Goal: Transaction & Acquisition: Purchase product/service

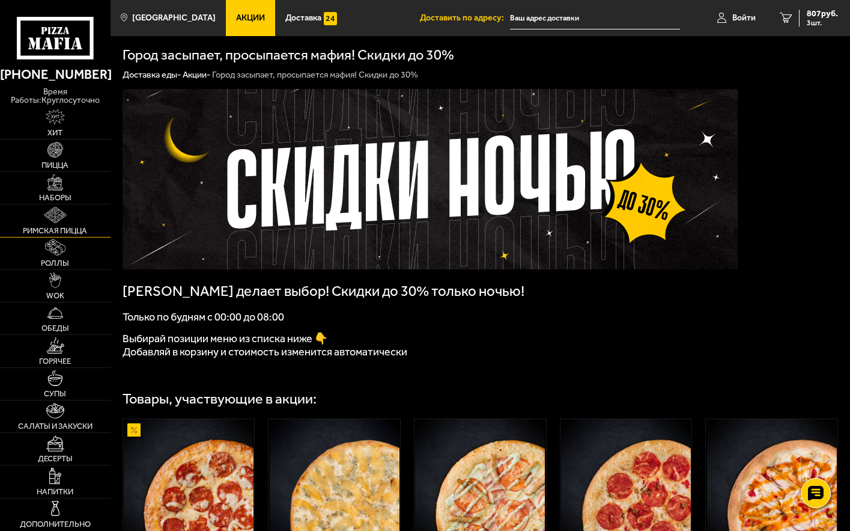
click at [61, 229] on span "Римская пицца" at bounding box center [55, 231] width 64 height 8
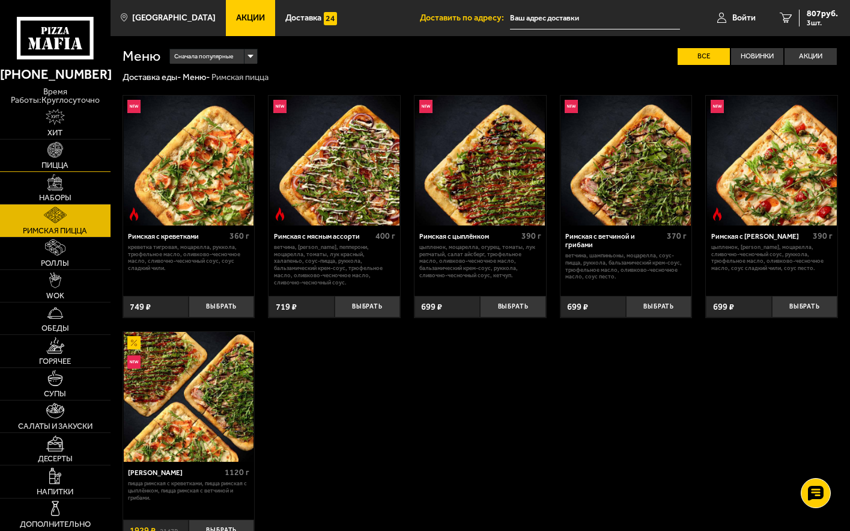
click at [54, 162] on span "Пицца" at bounding box center [54, 165] width 27 height 8
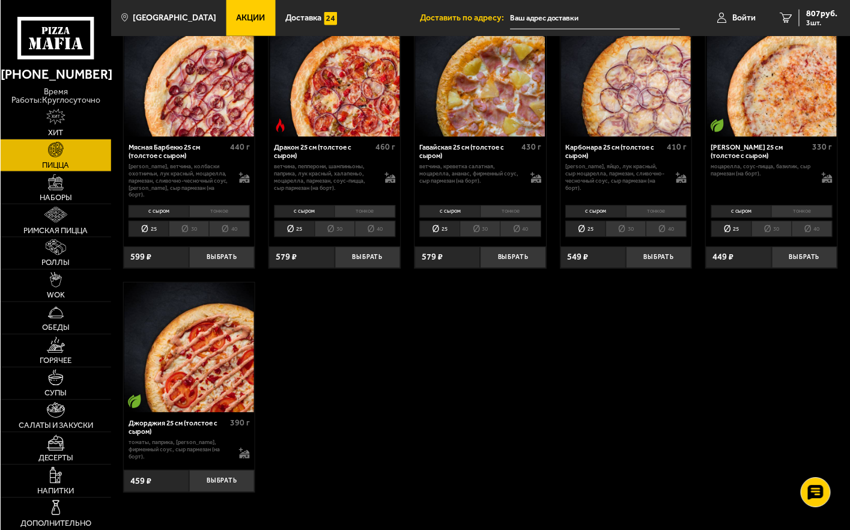
scroll to position [1802, 0]
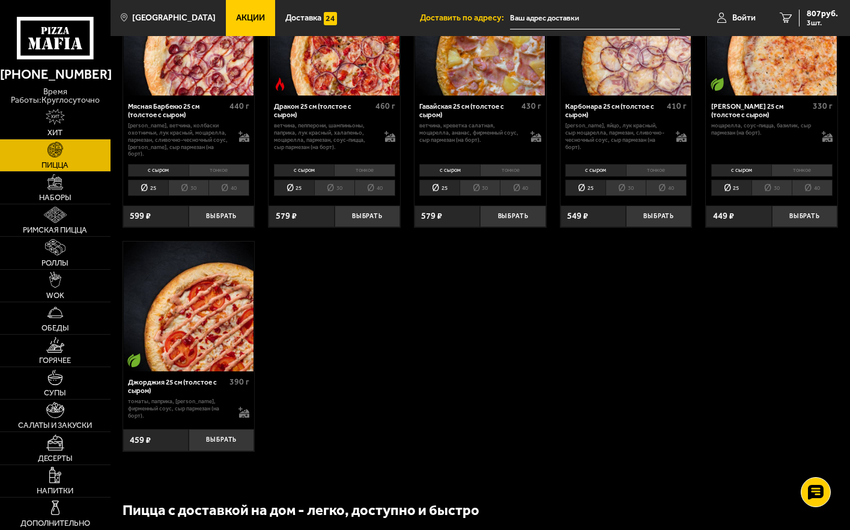
click at [234, 25] on link "Акции" at bounding box center [250, 18] width 49 height 36
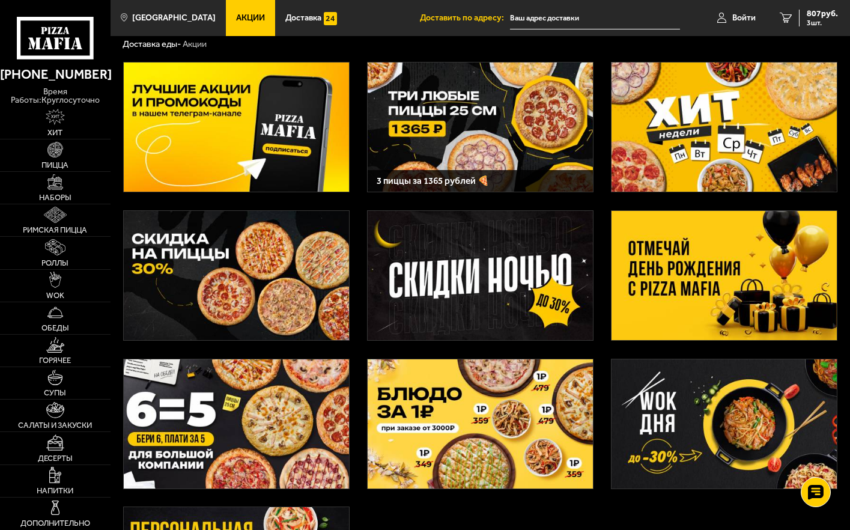
scroll to position [60, 0]
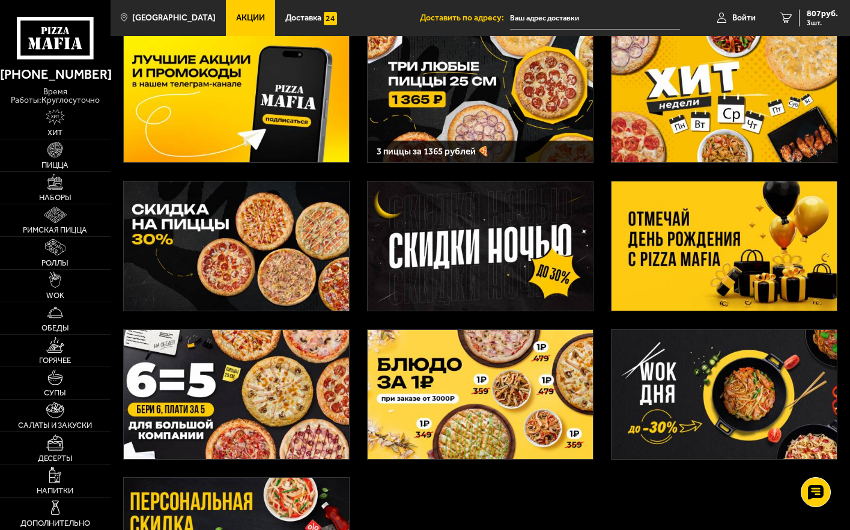
click at [230, 419] on img at bounding box center [236, 394] width 225 height 129
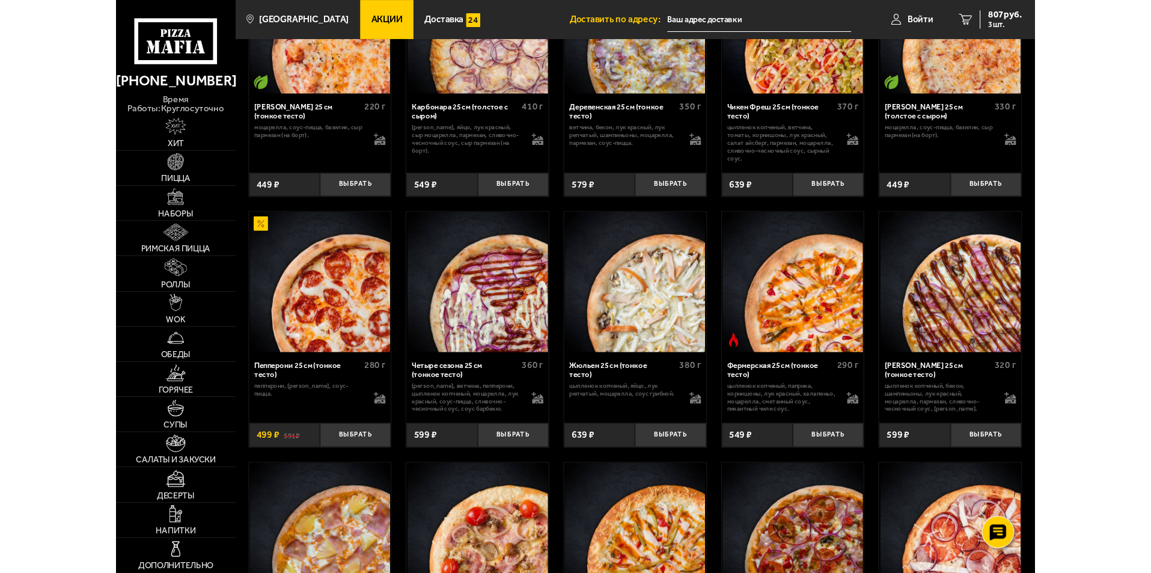
scroll to position [841, 0]
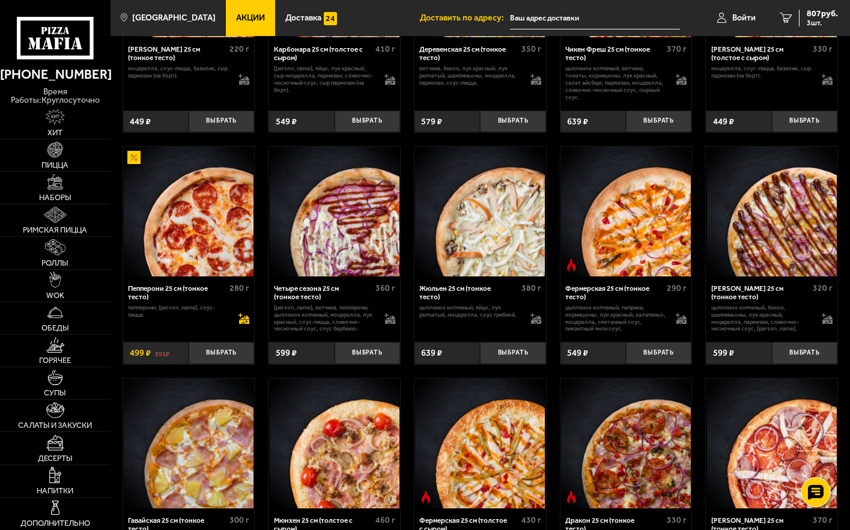
click at [242, 319] on icon at bounding box center [244, 318] width 11 height 11
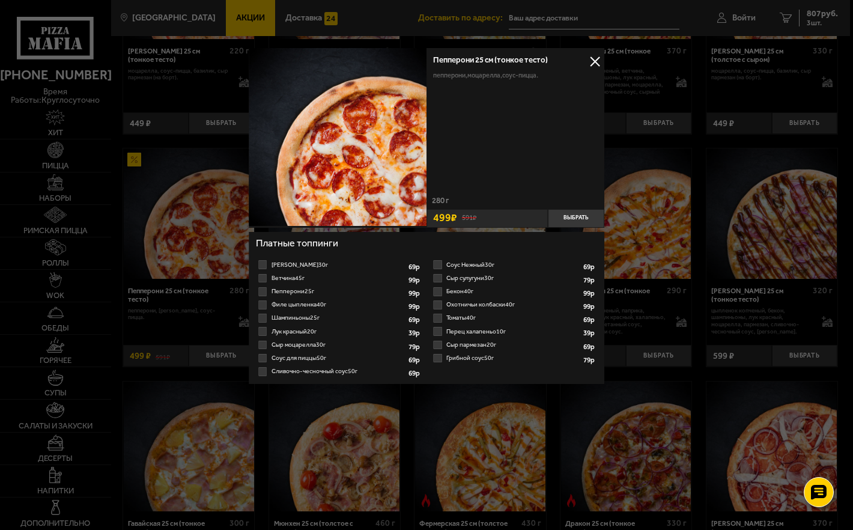
click at [598, 64] on button at bounding box center [595, 61] width 18 height 18
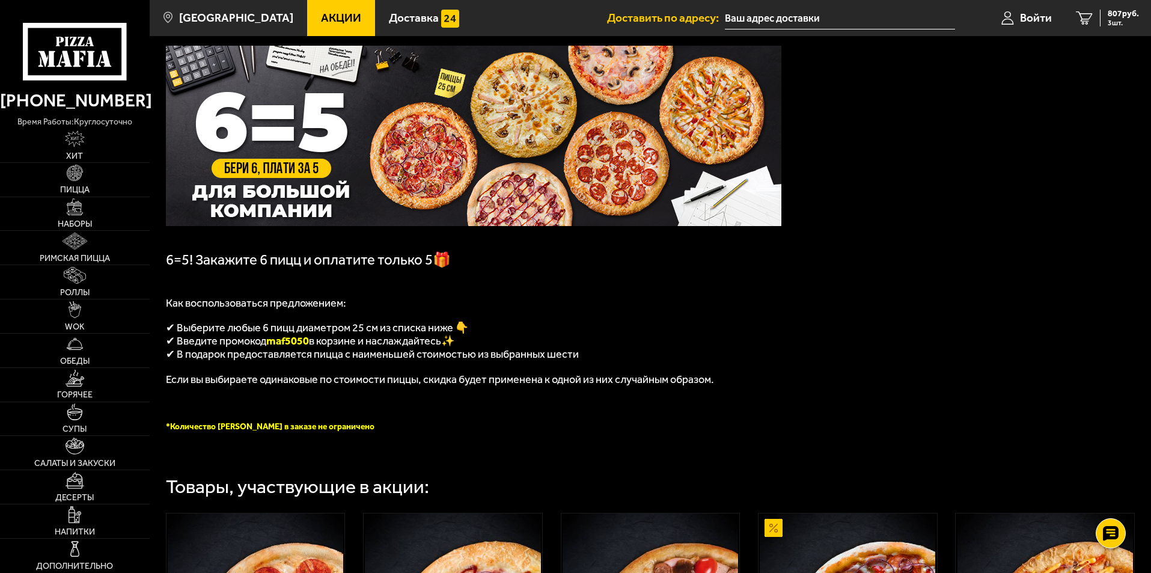
scroll to position [0, 0]
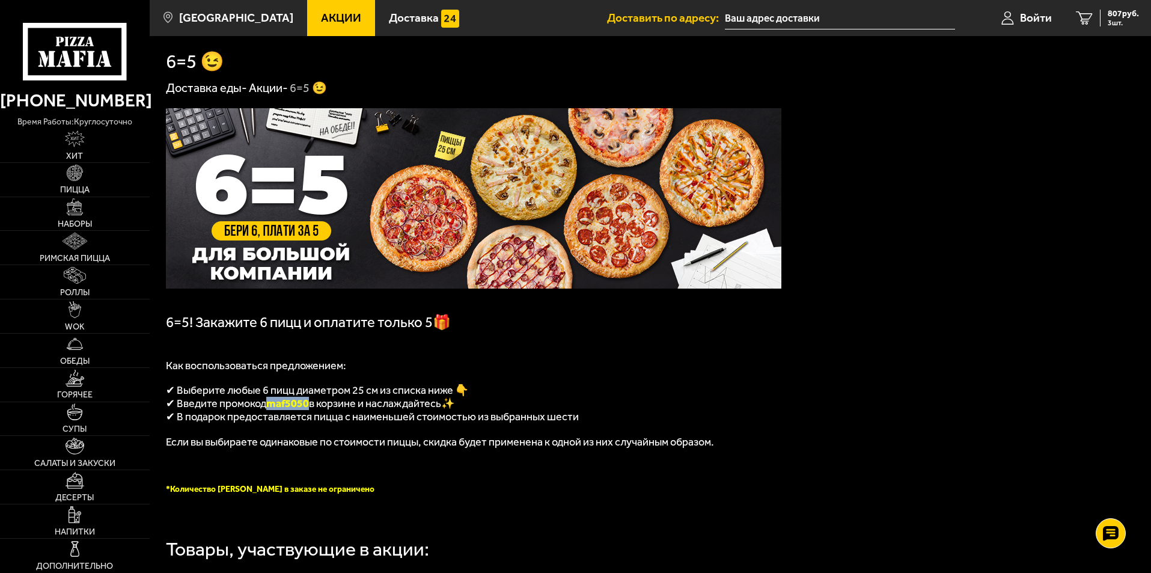
drag, startPoint x: 311, startPoint y: 410, endPoint x: 273, endPoint y: 409, distance: 37.9
click at [273, 409] on span "maf5050" at bounding box center [287, 403] width 43 height 13
copy span "maf5050"
click at [580, 466] on p at bounding box center [473, 465] width 615 height 11
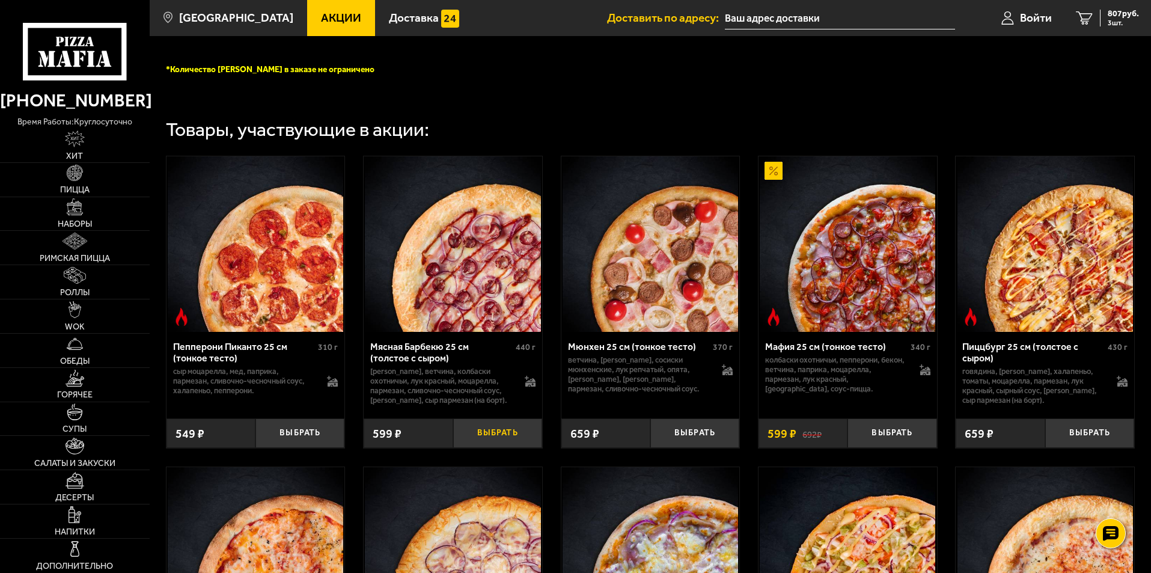
scroll to position [421, 0]
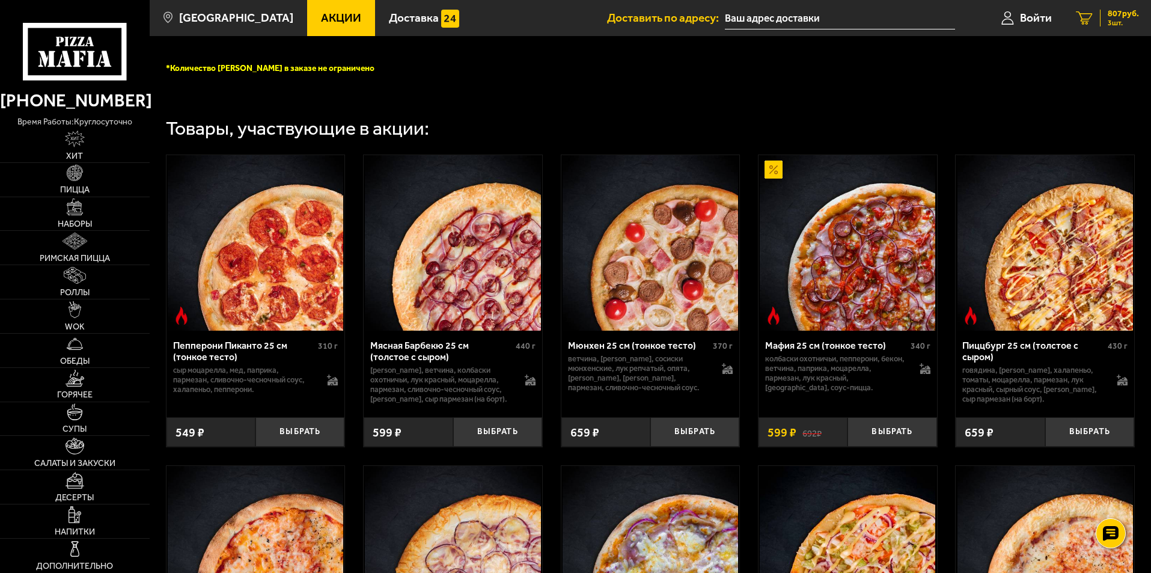
click at [850, 25] on span "3 шт." at bounding box center [1122, 22] width 31 height 7
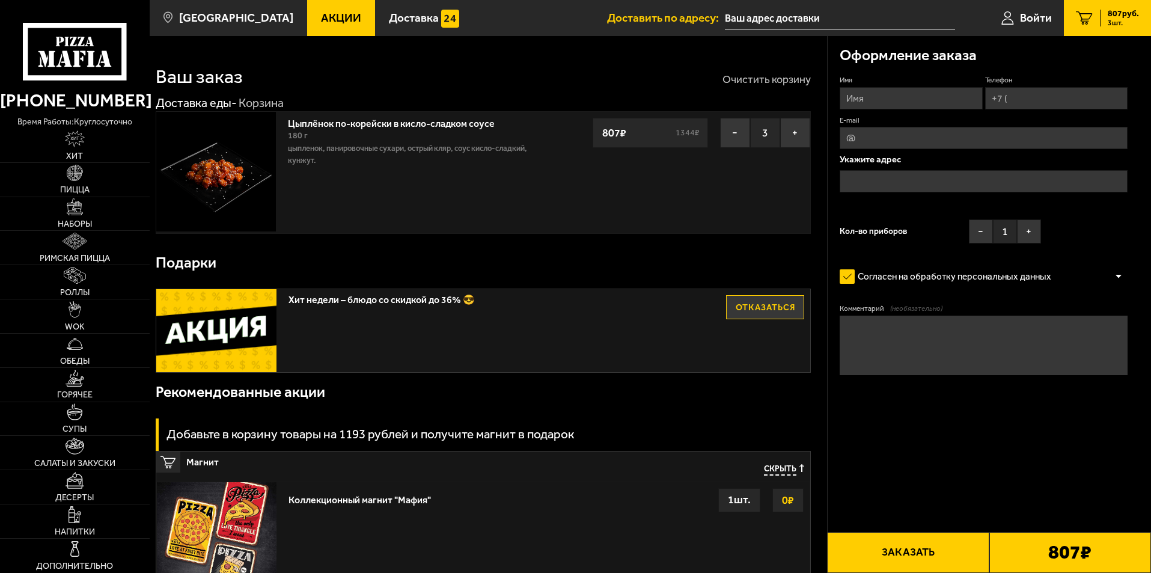
click at [773, 83] on button "Очистить корзину" at bounding box center [766, 79] width 88 height 11
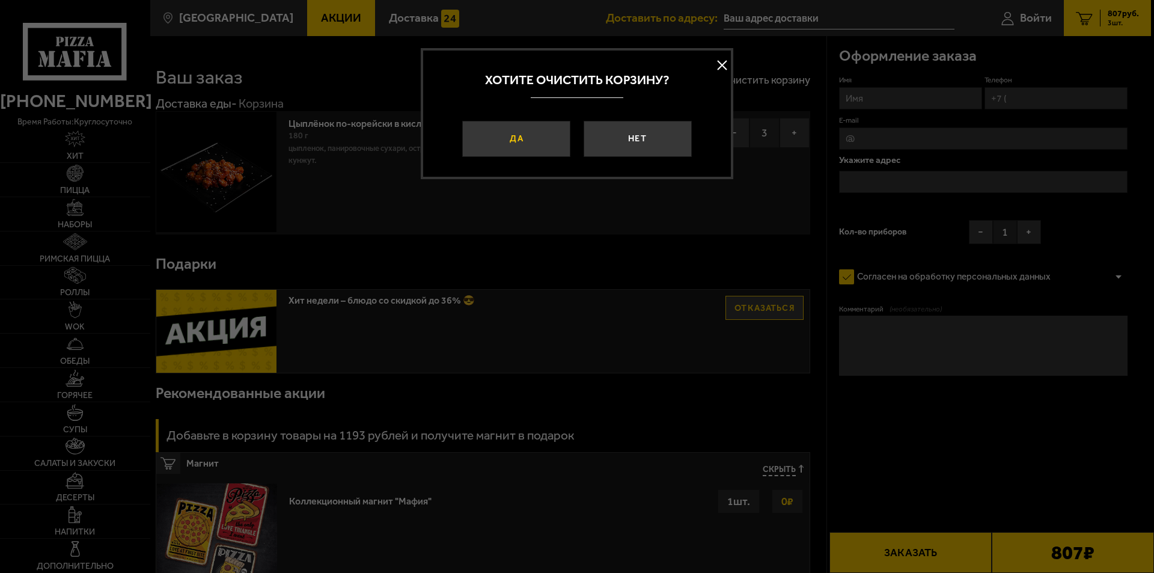
click at [517, 139] on button "Да" at bounding box center [516, 139] width 108 height 36
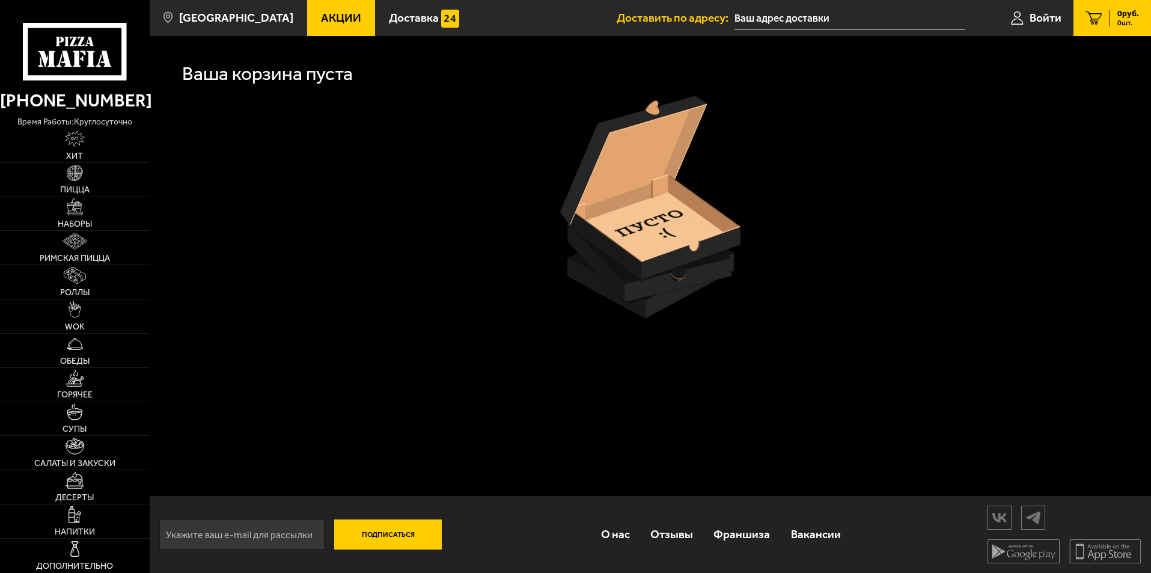
click at [321, 16] on span "Акции" at bounding box center [341, 17] width 40 height 11
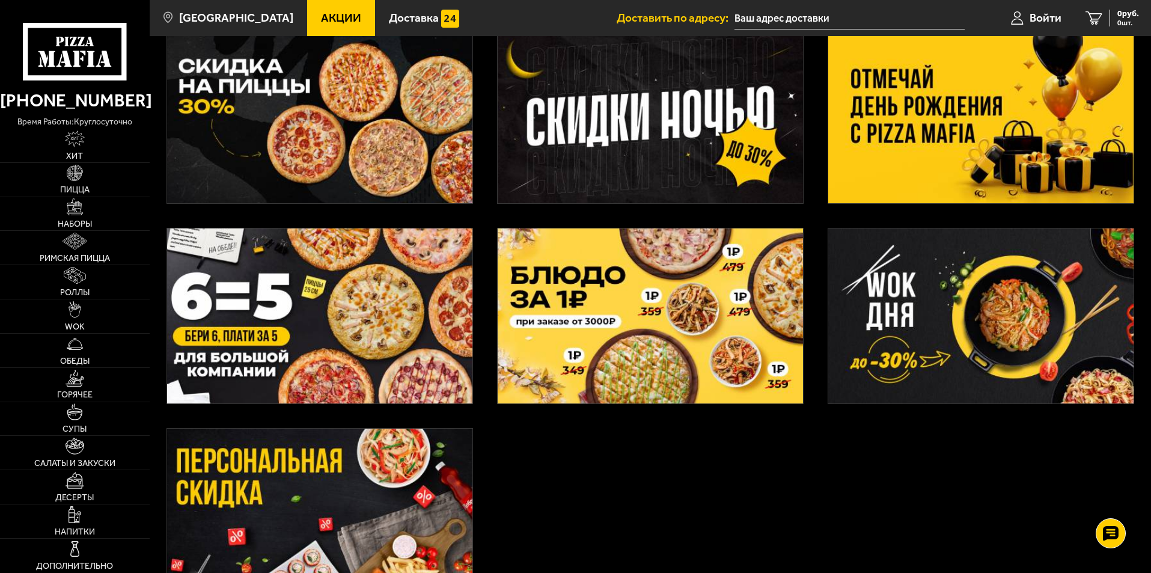
scroll to position [300, 0]
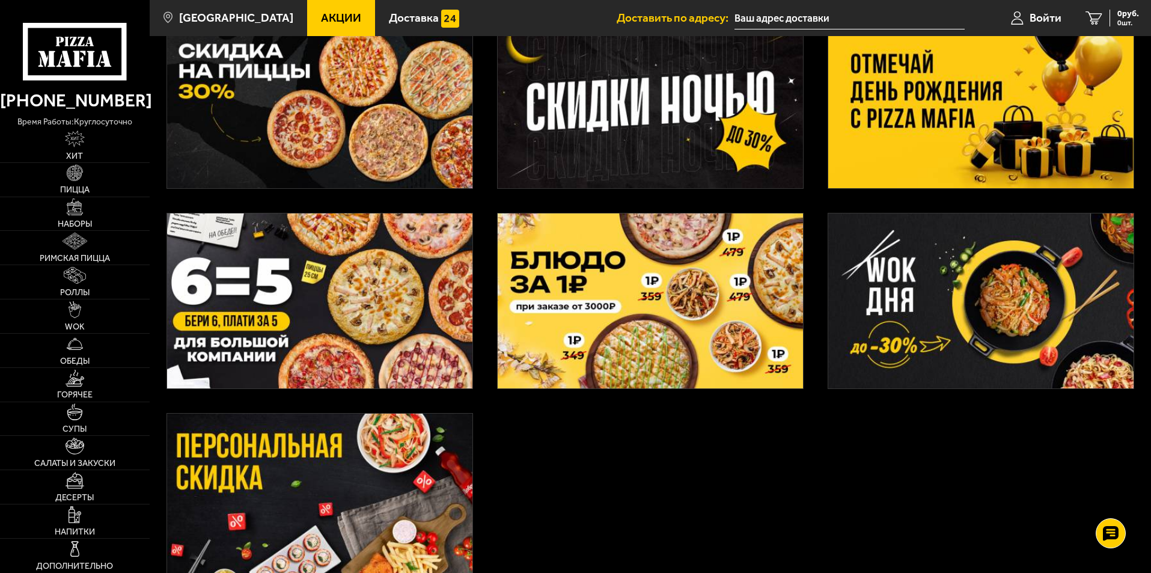
click at [317, 324] on img at bounding box center [319, 300] width 305 height 175
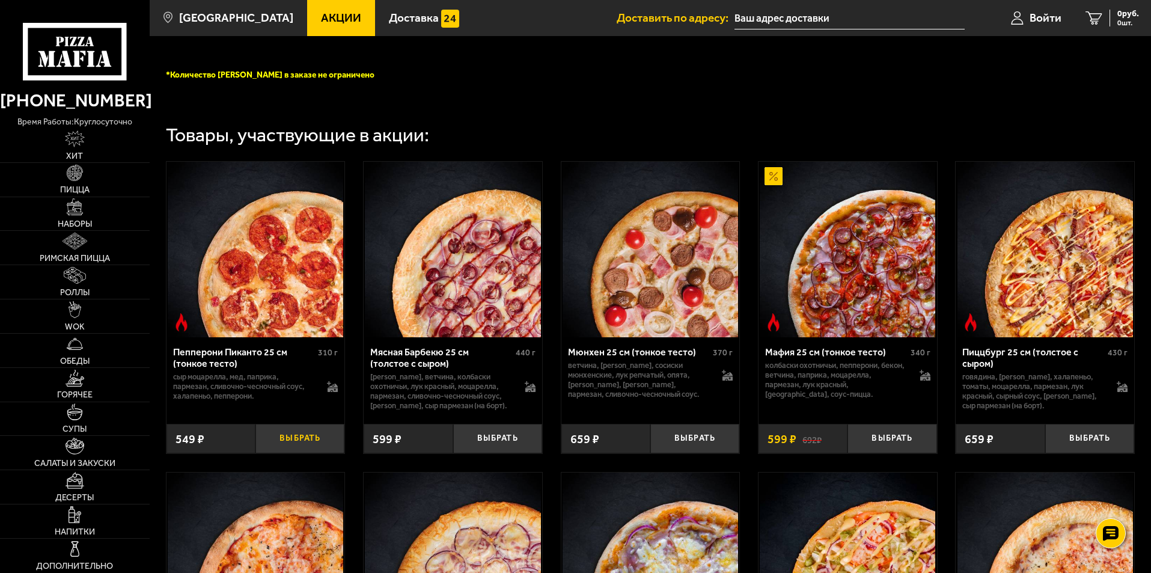
scroll to position [481, 0]
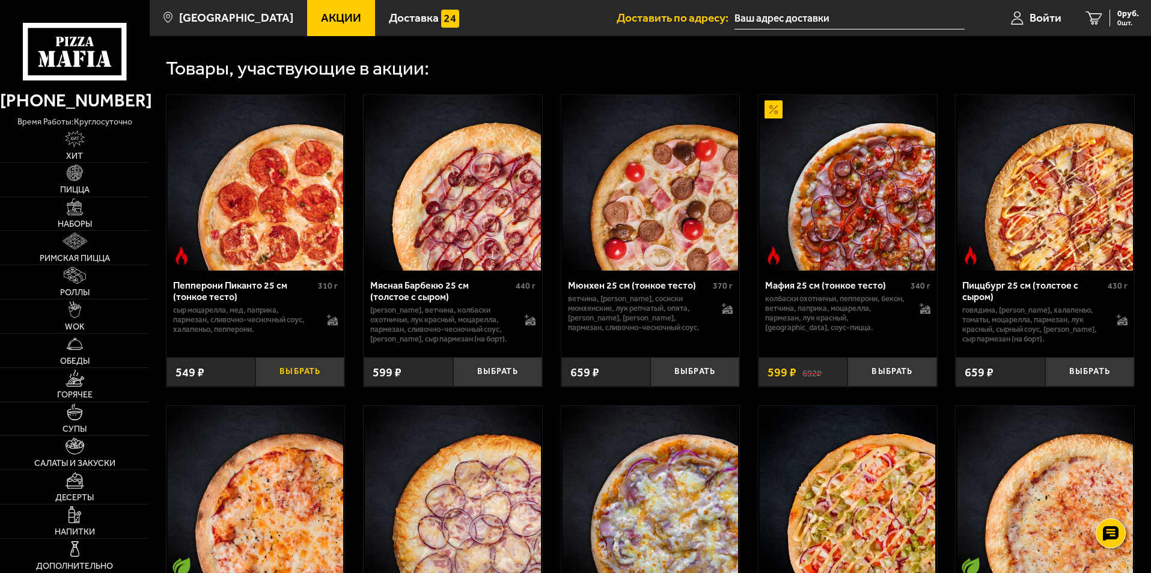
click at [298, 380] on button "Выбрать" at bounding box center [299, 371] width 89 height 29
click at [298, 380] on span "2" at bounding box center [299, 371] width 29 height 29
click at [323, 378] on button "+" at bounding box center [329, 371] width 29 height 29
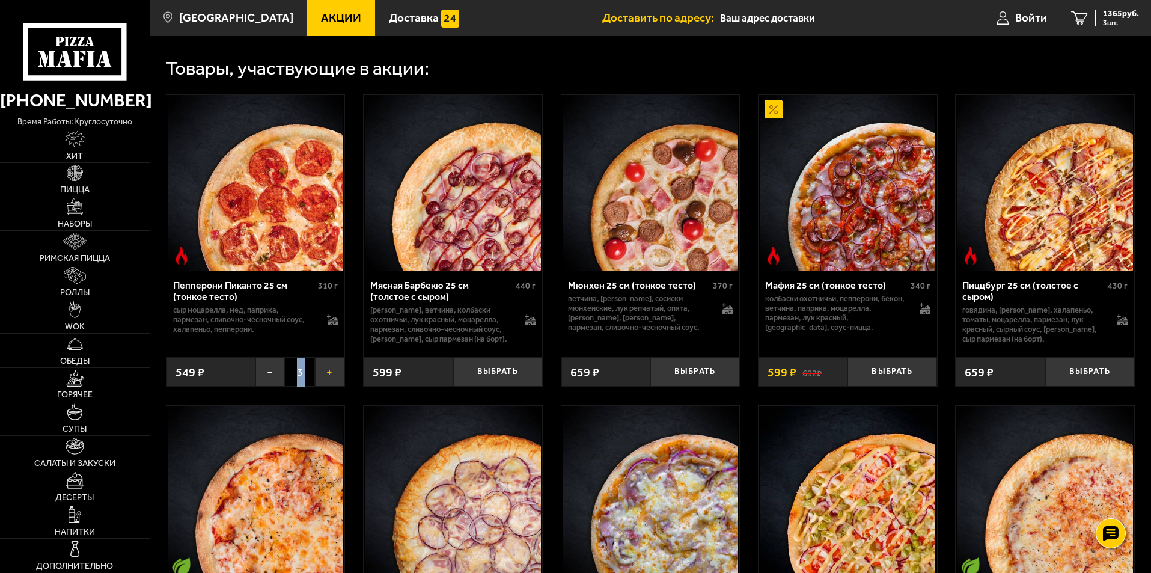
click at [323, 378] on button "+" at bounding box center [329, 371] width 29 height 29
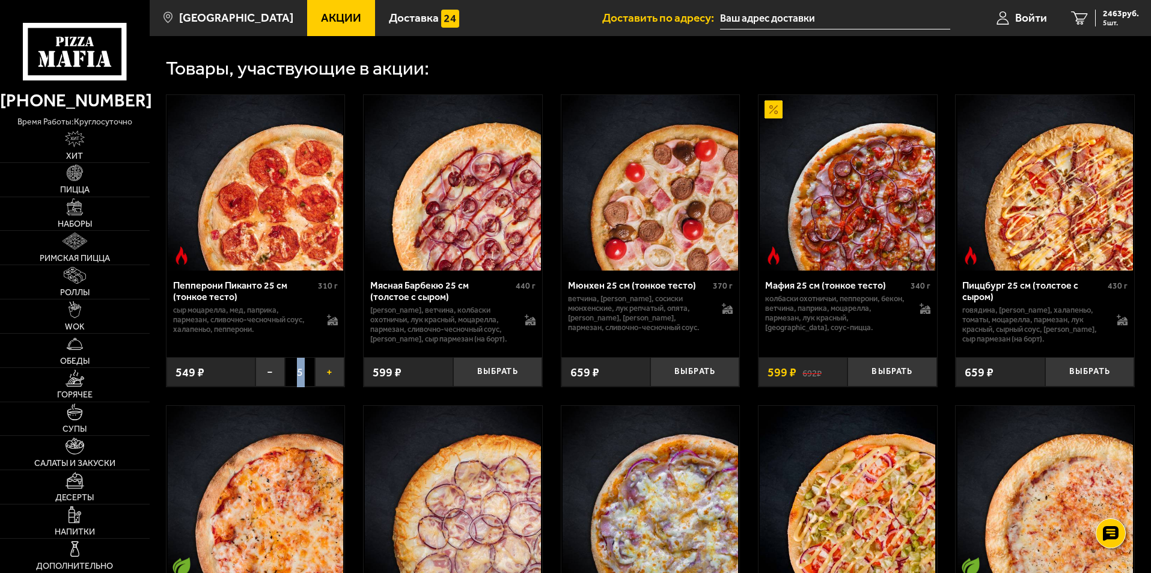
click at [323, 378] on button "+" at bounding box center [329, 371] width 29 height 29
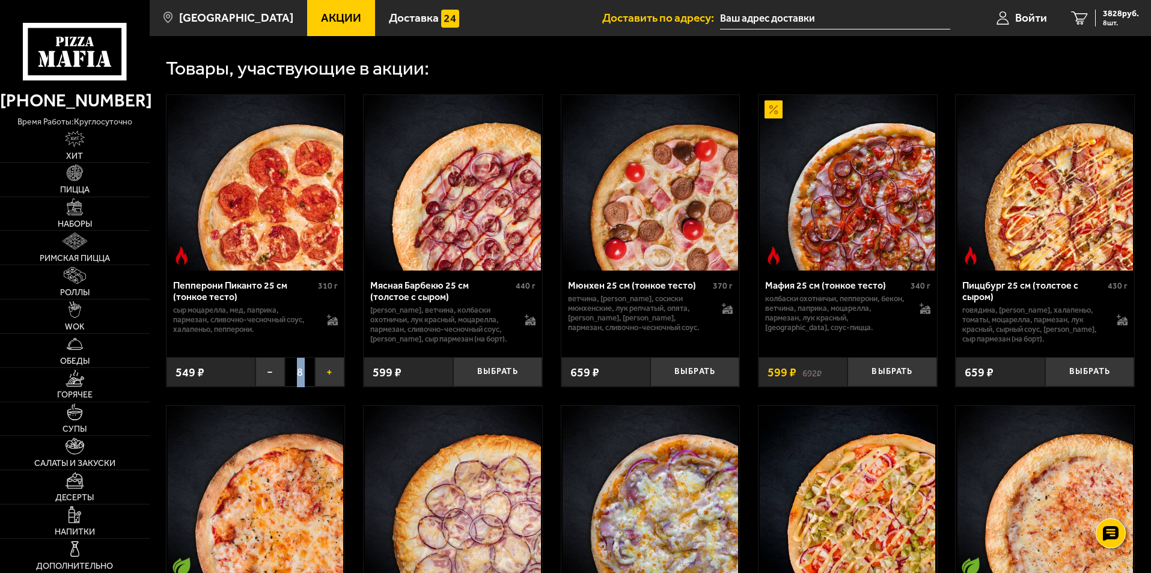
click at [323, 378] on button "+" at bounding box center [329, 371] width 29 height 29
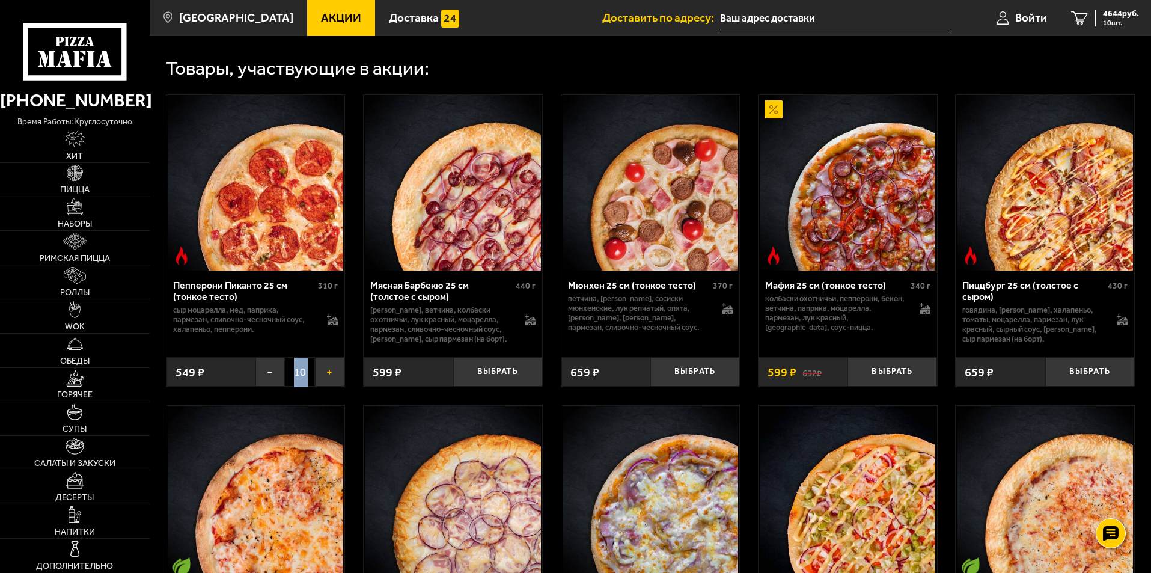
click at [323, 378] on button "+" at bounding box center [329, 371] width 29 height 29
click at [328, 380] on button "+" at bounding box center [329, 371] width 29 height 29
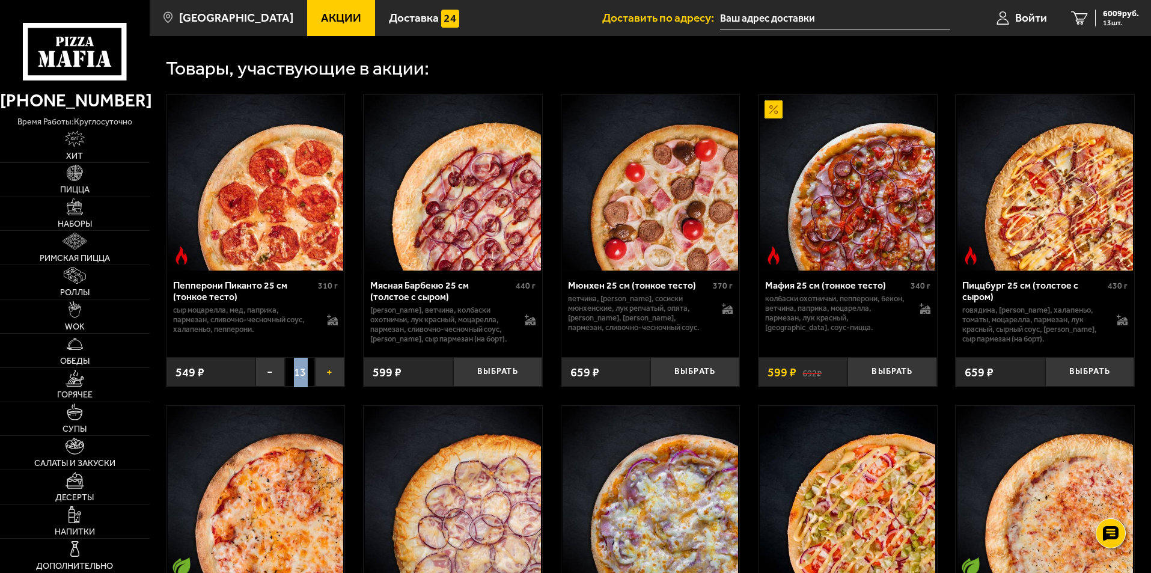
click at [328, 380] on button "+" at bounding box center [329, 371] width 29 height 29
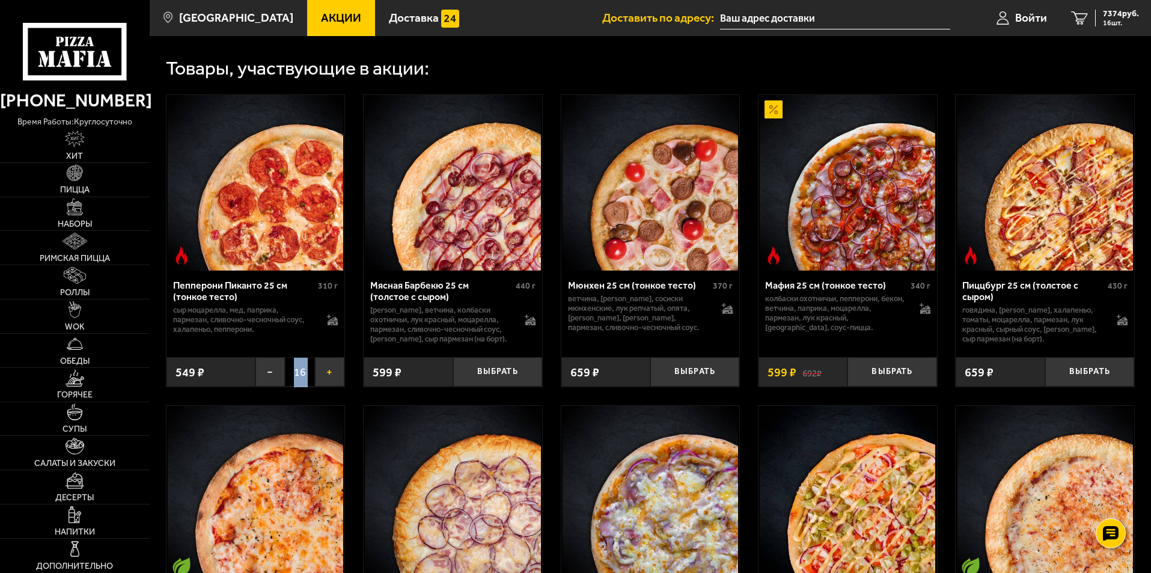
click at [328, 380] on button "+" at bounding box center [329, 371] width 29 height 29
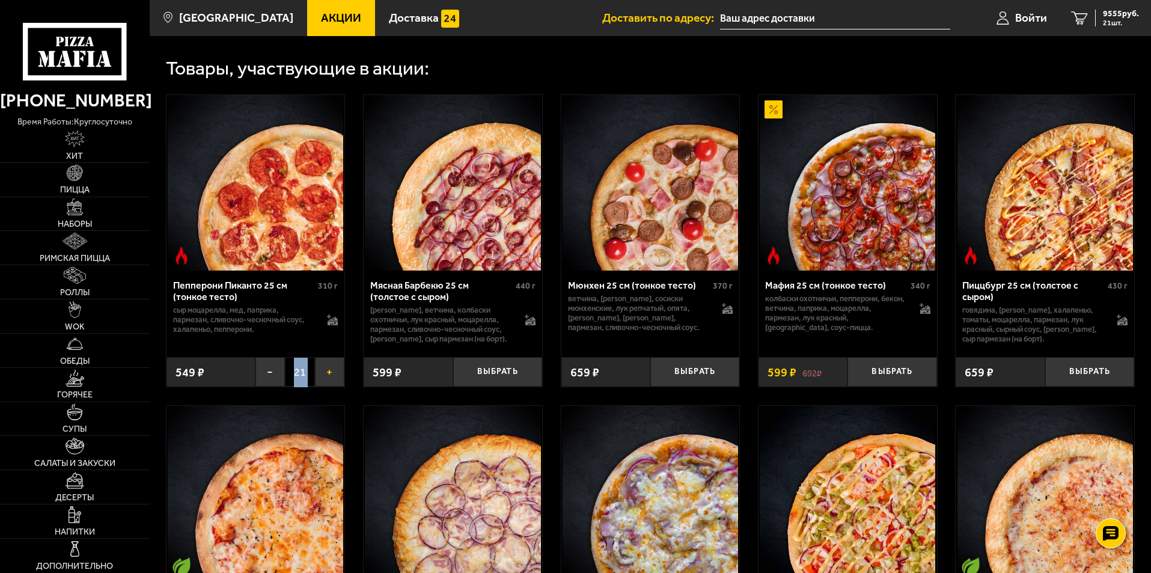
click at [328, 380] on button "+" at bounding box center [329, 371] width 29 height 29
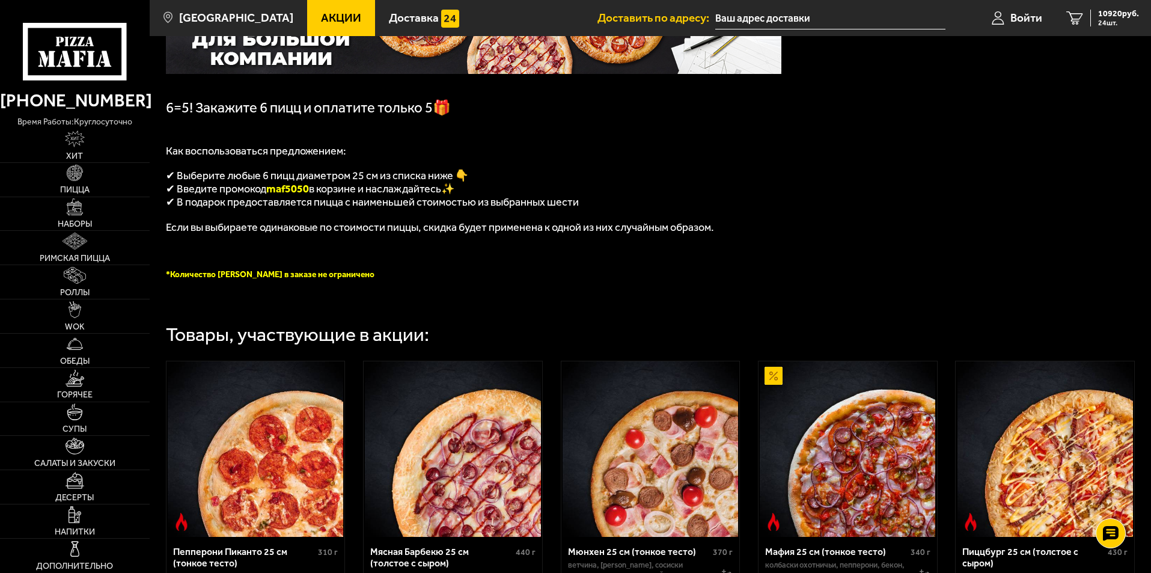
scroll to position [180, 0]
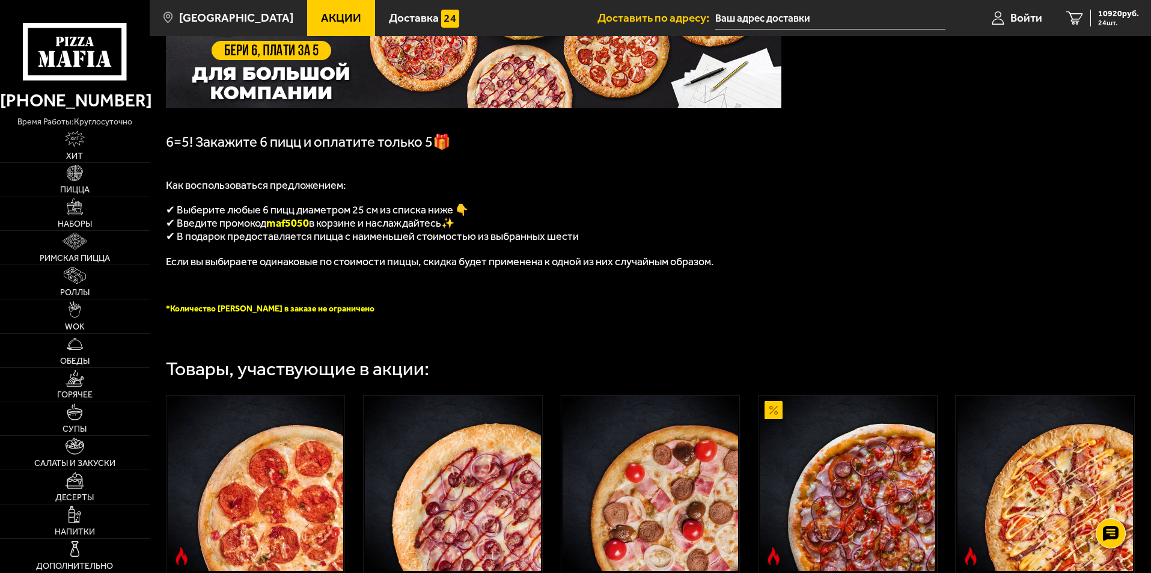
drag, startPoint x: 312, startPoint y: 231, endPoint x: 273, endPoint y: 230, distance: 39.7
click at [273, 230] on span "maf5050" at bounding box center [287, 222] width 43 height 13
copy span "maf5050"
click at [850, 24] on span "24 шт." at bounding box center [1118, 22] width 41 height 7
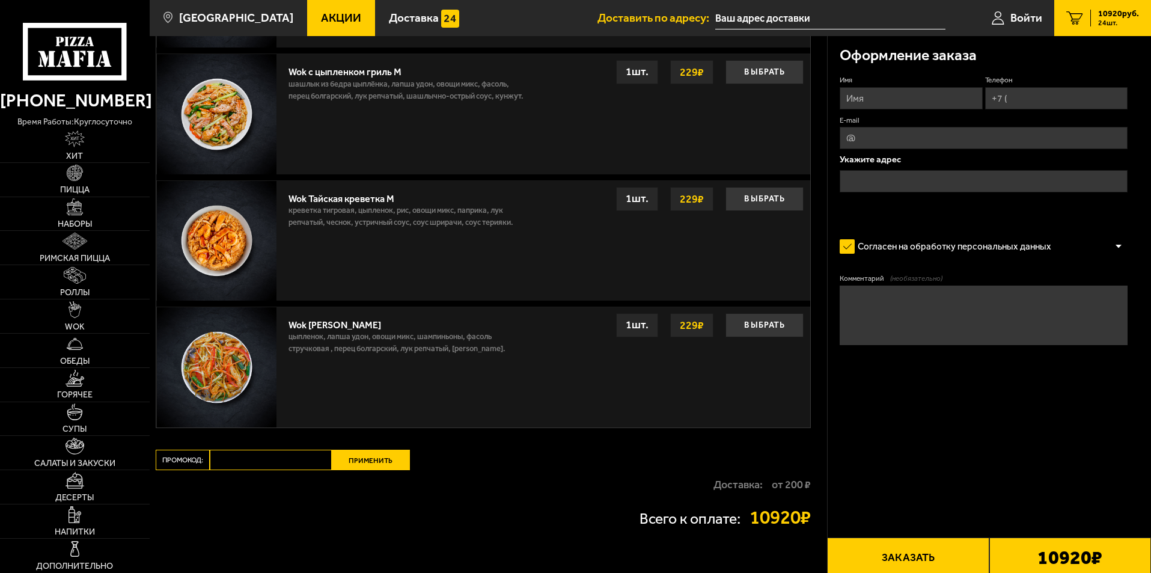
scroll to position [987, 0]
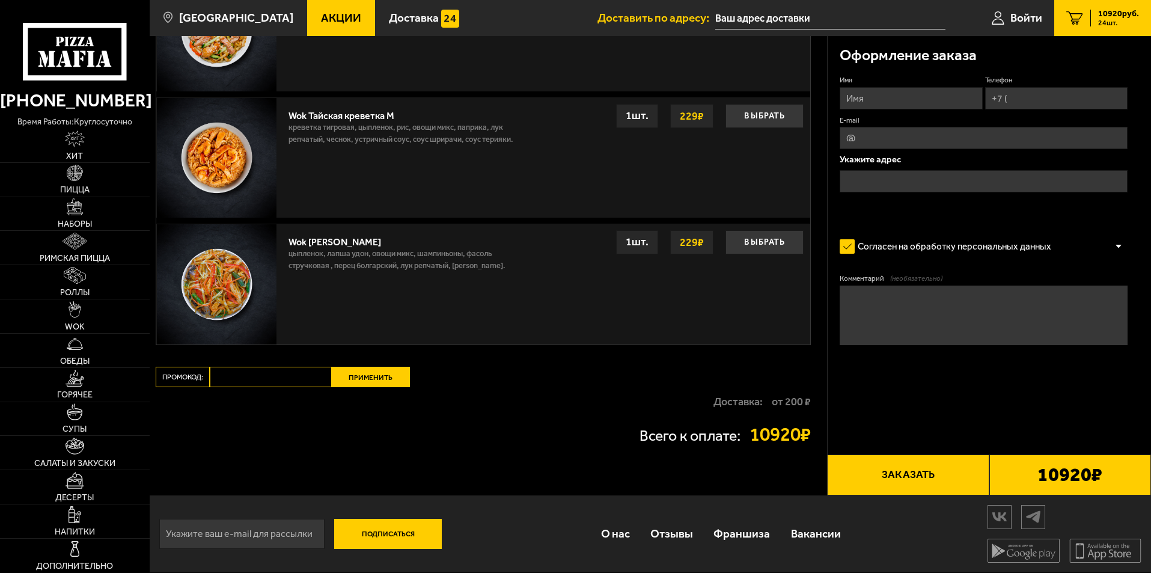
click at [261, 377] on input "Промокод:" at bounding box center [271, 376] width 122 height 20
paste input "maf5050"
type input "maf5050"
click at [385, 378] on button "Применить" at bounding box center [371, 376] width 78 height 20
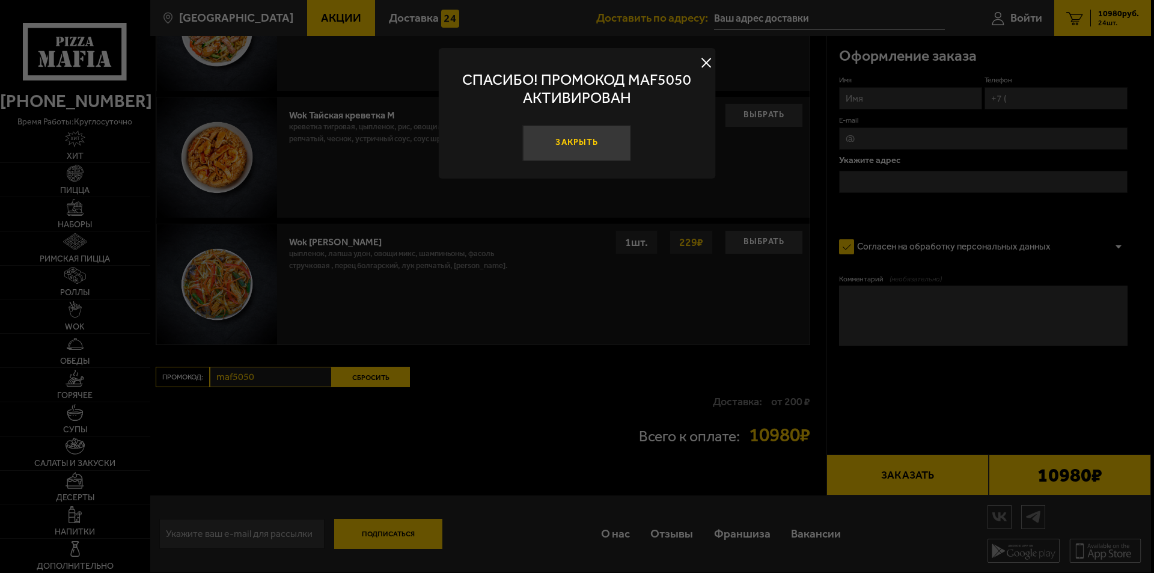
click at [573, 145] on button "Закрыть" at bounding box center [577, 143] width 108 height 36
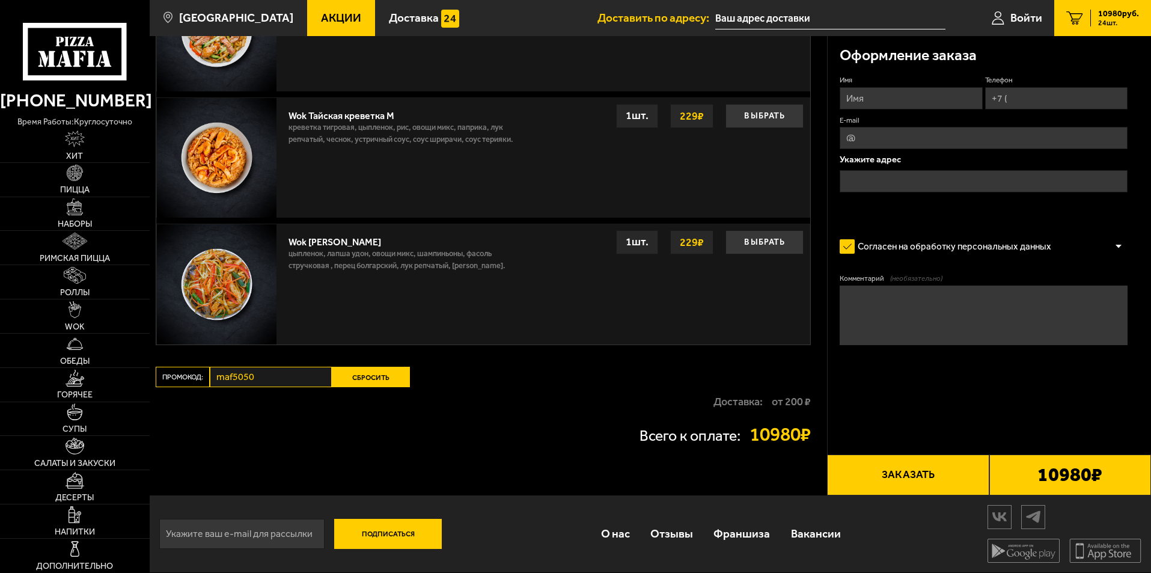
click at [364, 377] on button "Сбросить" at bounding box center [371, 376] width 78 height 20
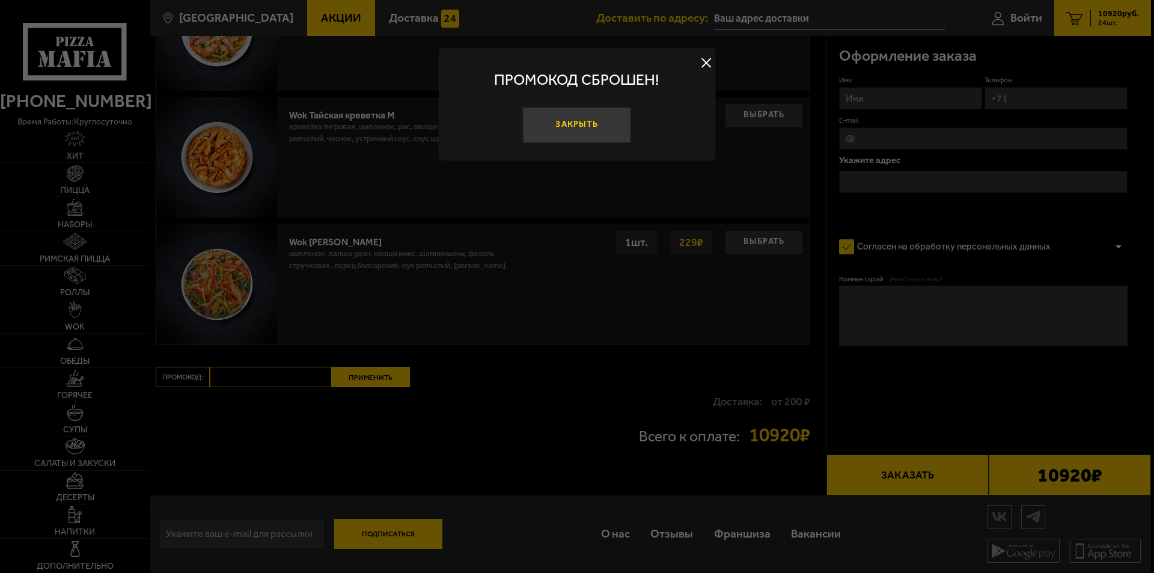
click at [584, 125] on button "Закрыть" at bounding box center [577, 125] width 108 height 36
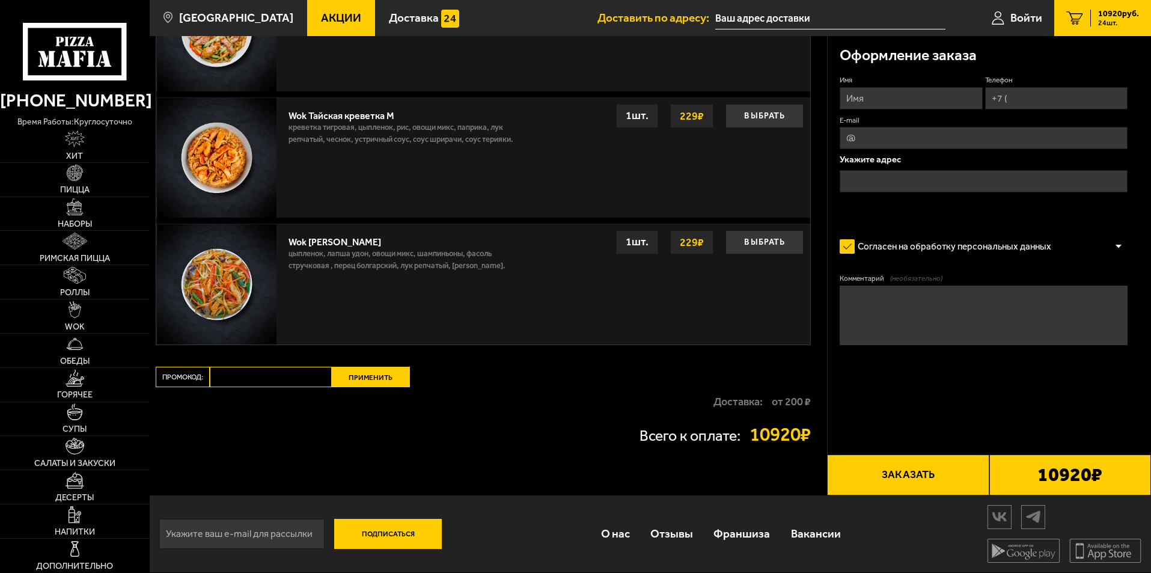
click at [251, 379] on input "Промокод:" at bounding box center [271, 376] width 122 height 20
paste input "maf5050"
type input "maf5050"
click at [354, 375] on button "Применить" at bounding box center [371, 376] width 78 height 20
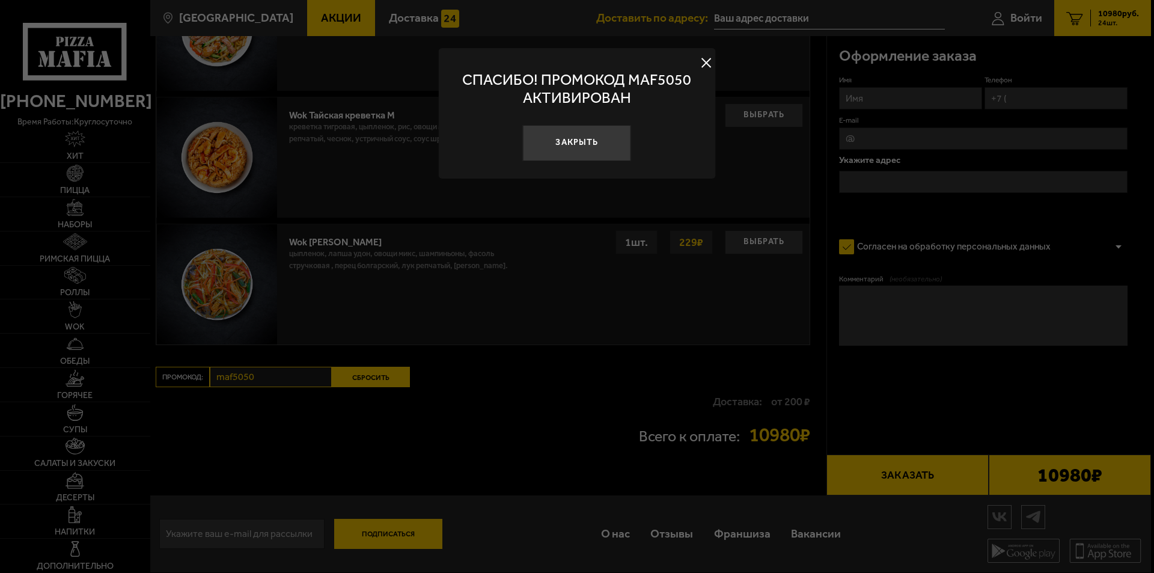
click at [704, 61] on button at bounding box center [706, 63] width 18 height 18
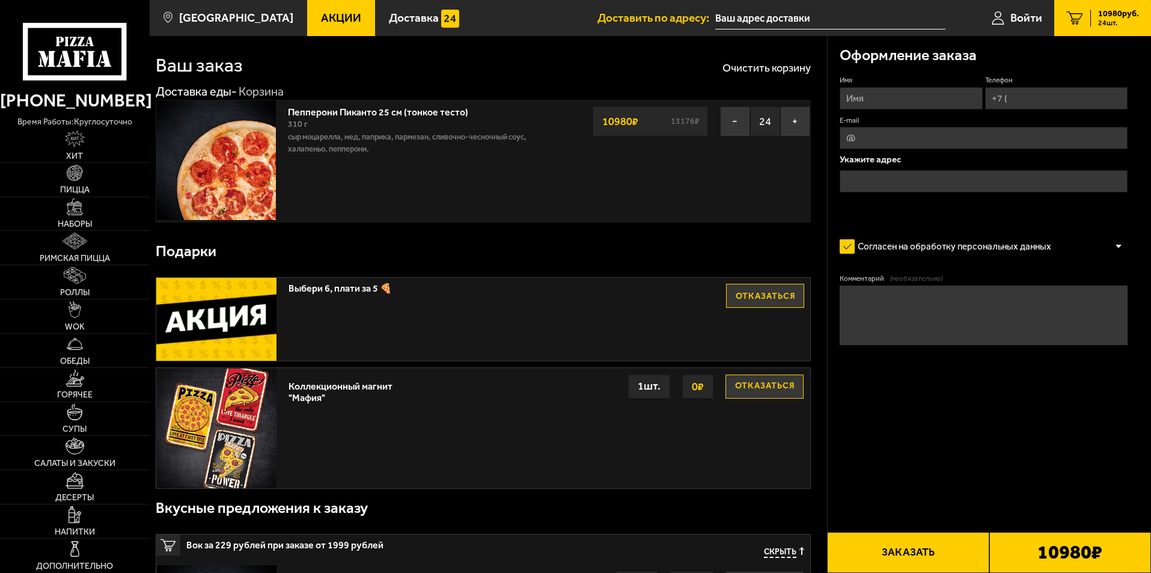
scroll to position [0, 0]
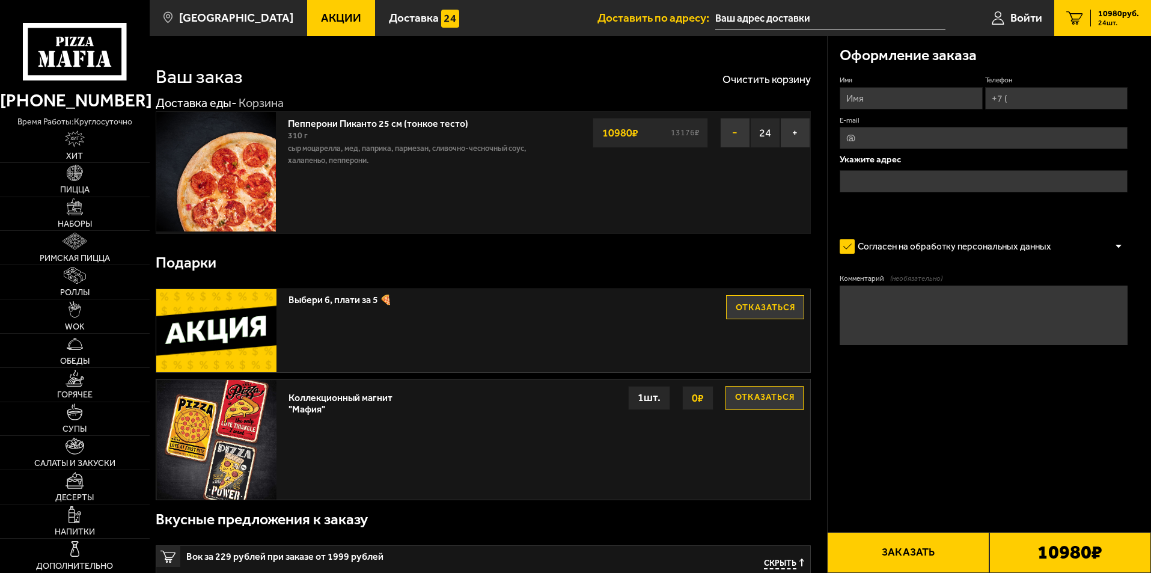
click at [728, 132] on button "−" at bounding box center [735, 133] width 30 height 30
click at [727, 138] on button "−" at bounding box center [735, 133] width 30 height 30
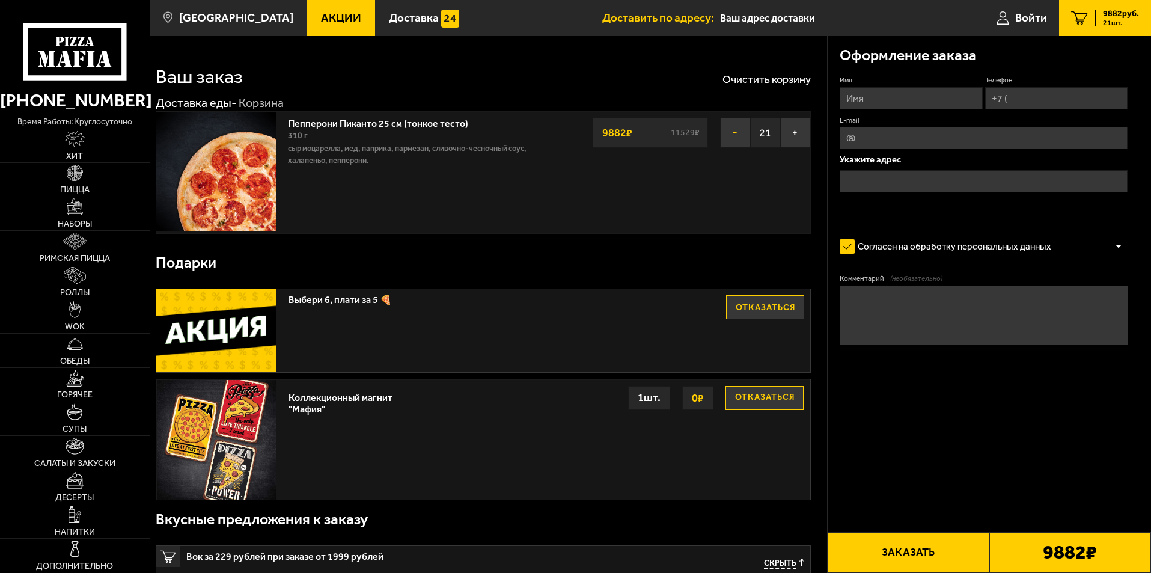
click at [727, 138] on button "−" at bounding box center [735, 133] width 30 height 30
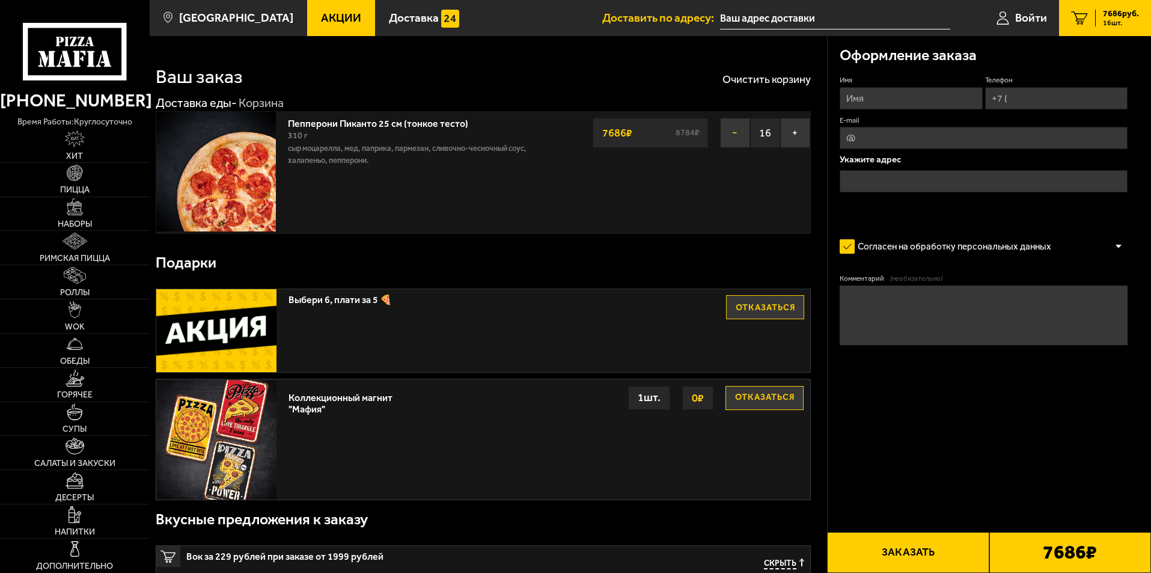
click at [727, 138] on button "−" at bounding box center [735, 133] width 30 height 30
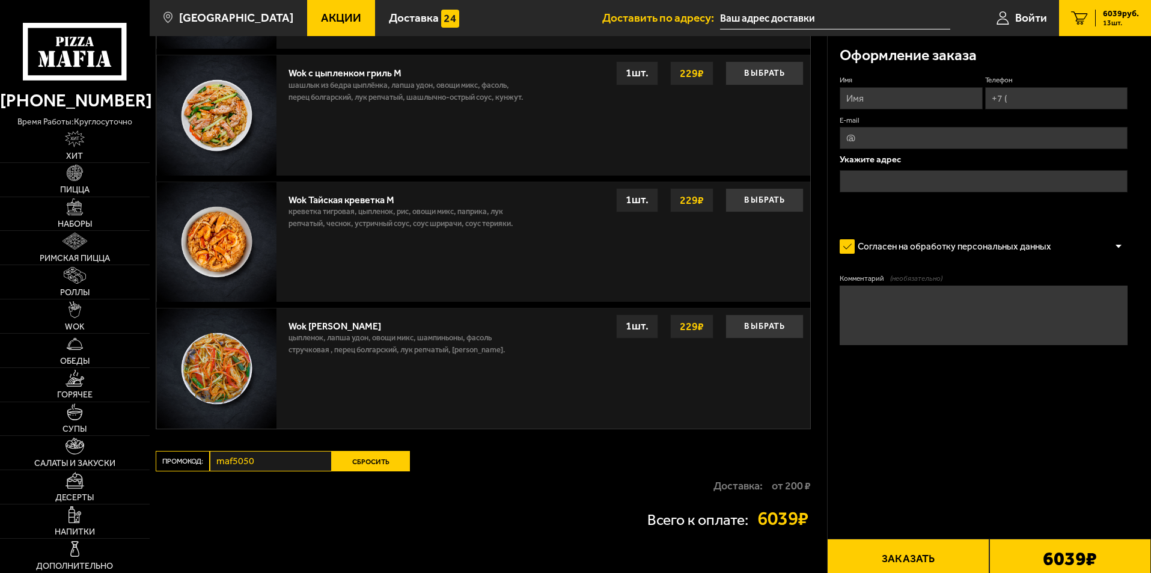
scroll to position [987, 0]
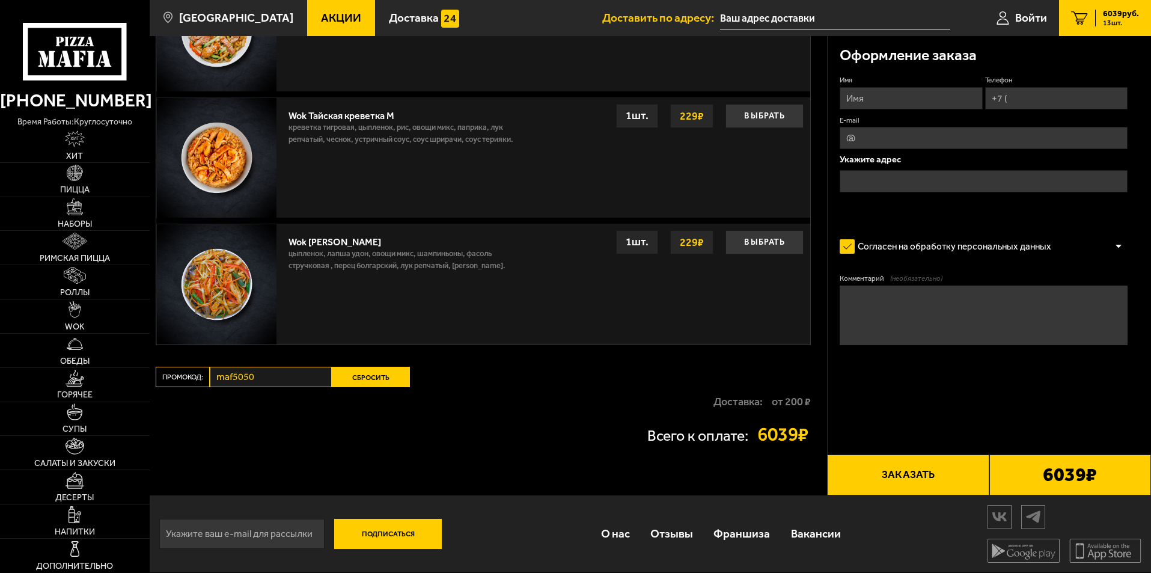
click at [365, 369] on button "Сбросить" at bounding box center [371, 376] width 78 height 20
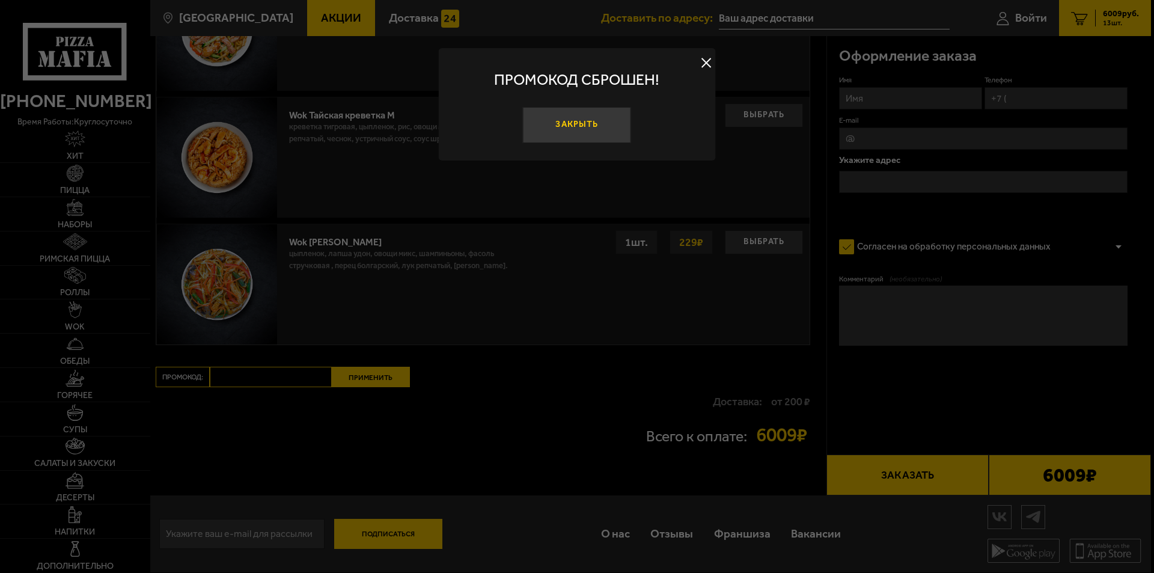
click at [580, 127] on button "Закрыть" at bounding box center [577, 125] width 108 height 36
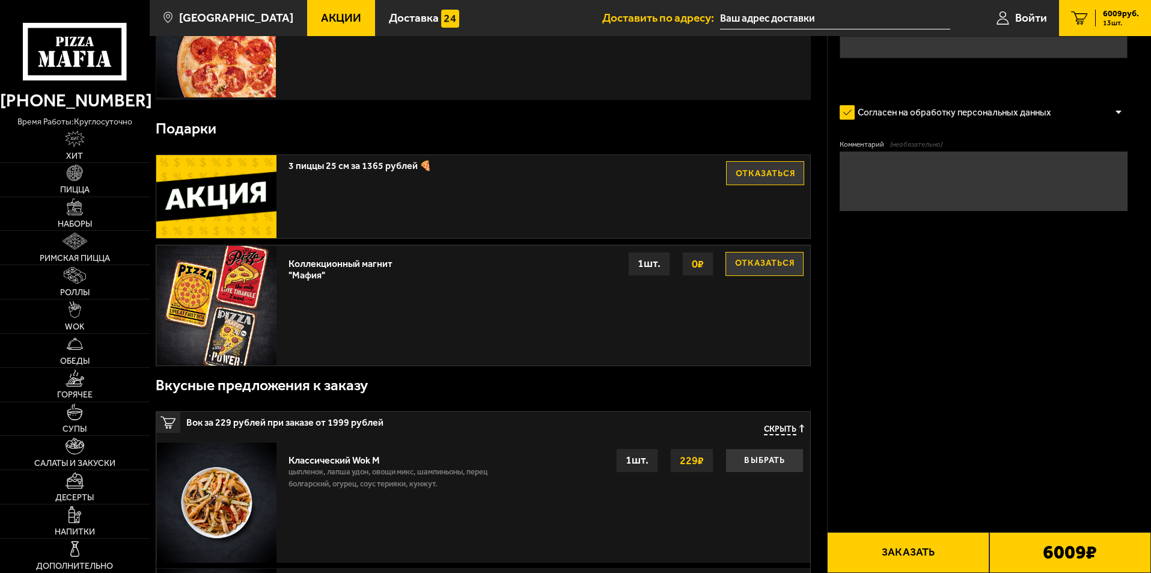
scroll to position [0, 0]
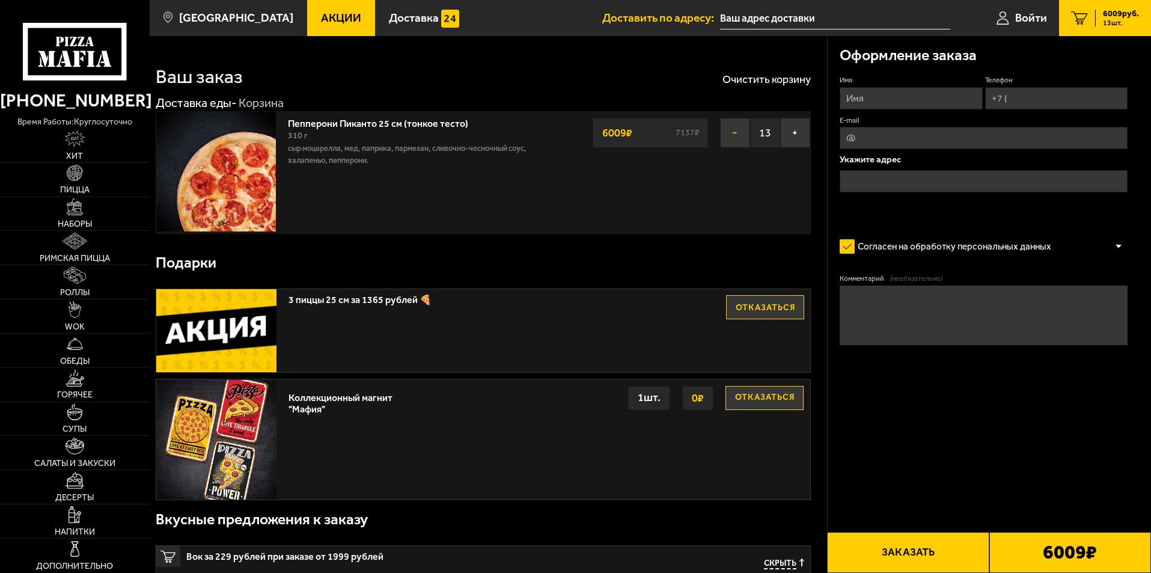
click at [736, 130] on button "−" at bounding box center [735, 133] width 30 height 30
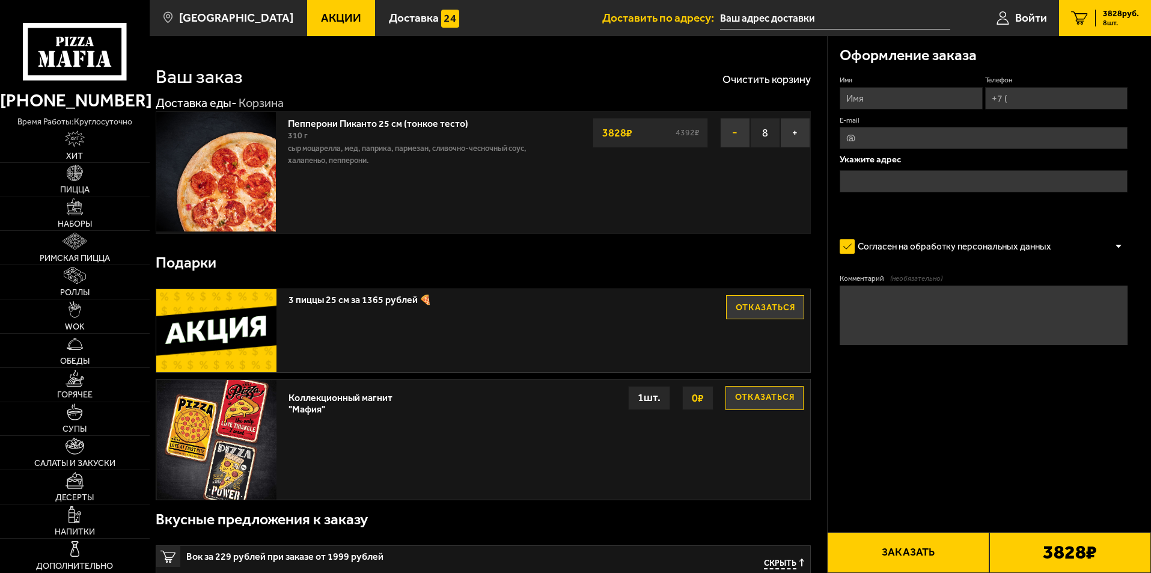
click at [736, 130] on button "−" at bounding box center [735, 133] width 30 height 30
click at [732, 135] on button "−" at bounding box center [735, 133] width 30 height 30
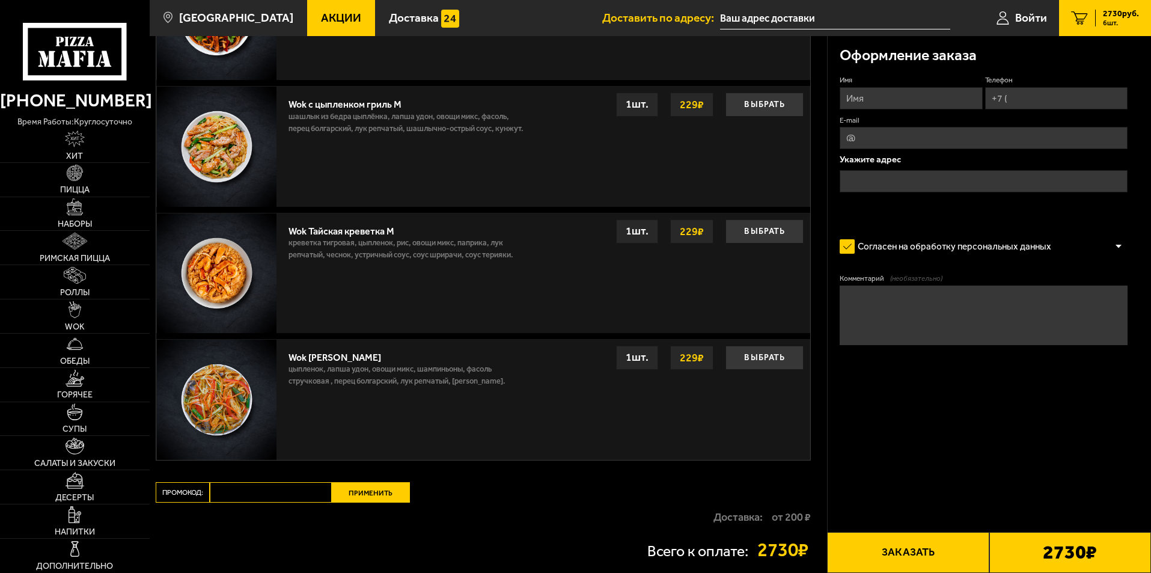
scroll to position [867, 0]
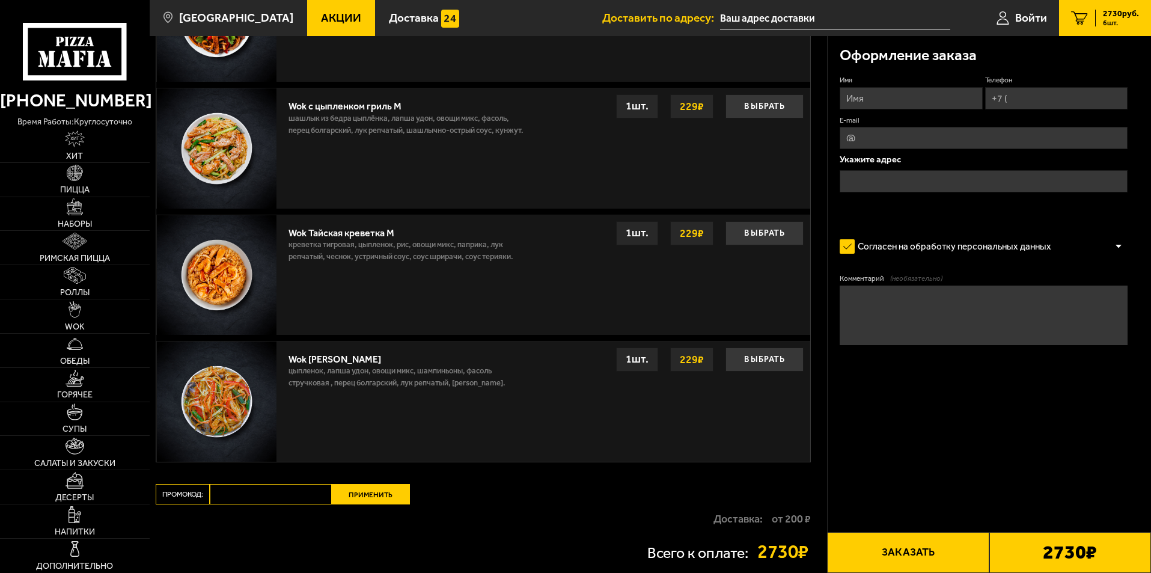
click at [315, 499] on input "Промокод:" at bounding box center [271, 494] width 122 height 20
paste input "maf5050"
type input "maf5050"
click at [368, 490] on button "Применить" at bounding box center [371, 494] width 78 height 20
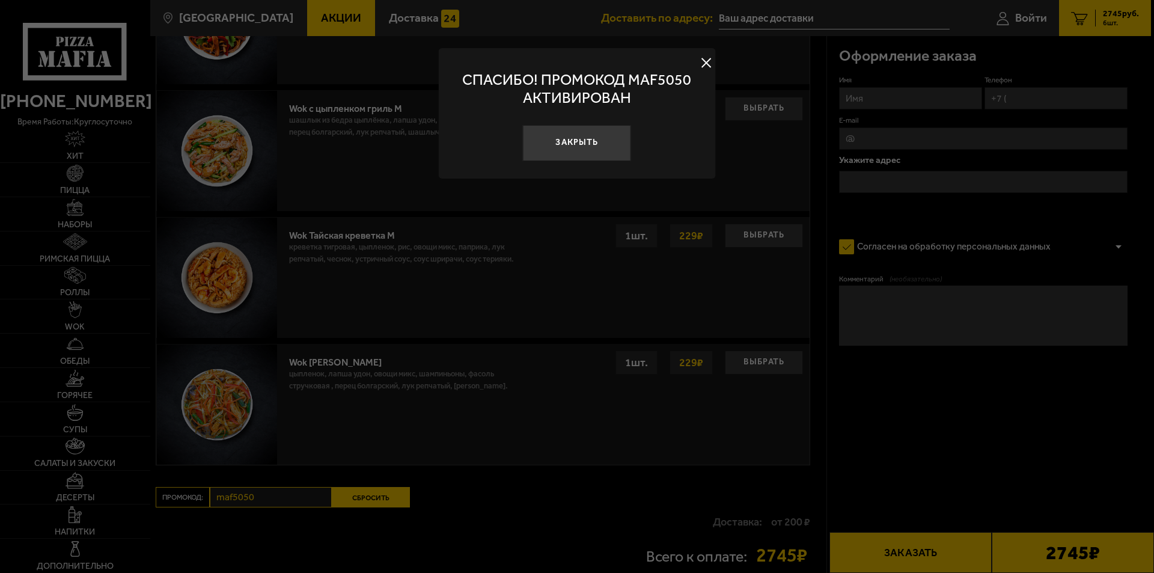
click at [708, 55] on button at bounding box center [706, 63] width 18 height 18
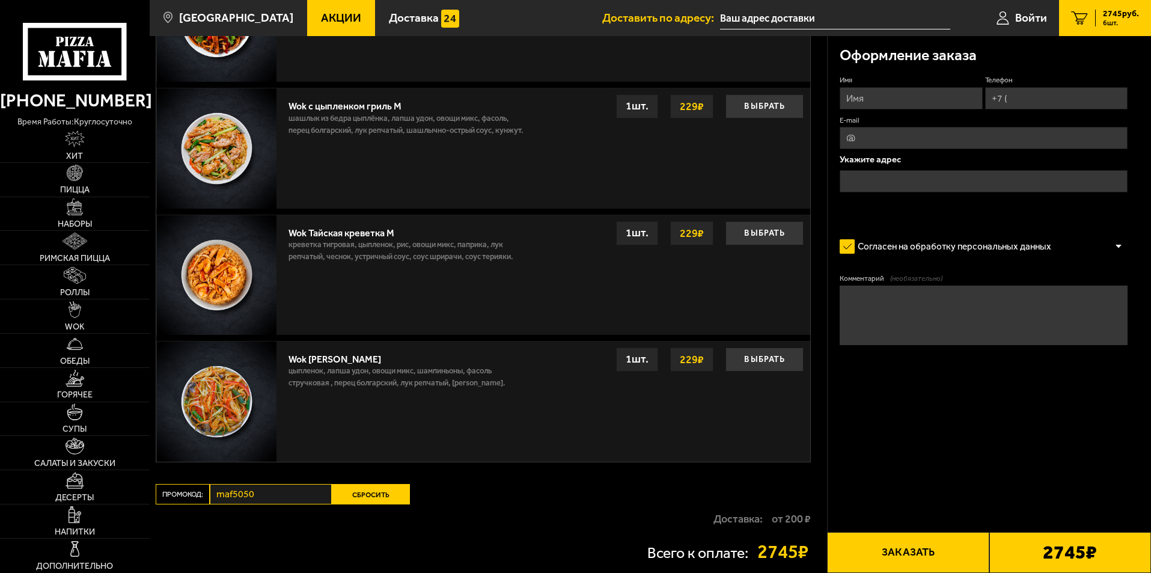
drag, startPoint x: 373, startPoint y: 498, endPoint x: 378, endPoint y: 489, distance: 10.2
click at [372, 496] on button "Сбросить" at bounding box center [371, 494] width 78 height 20
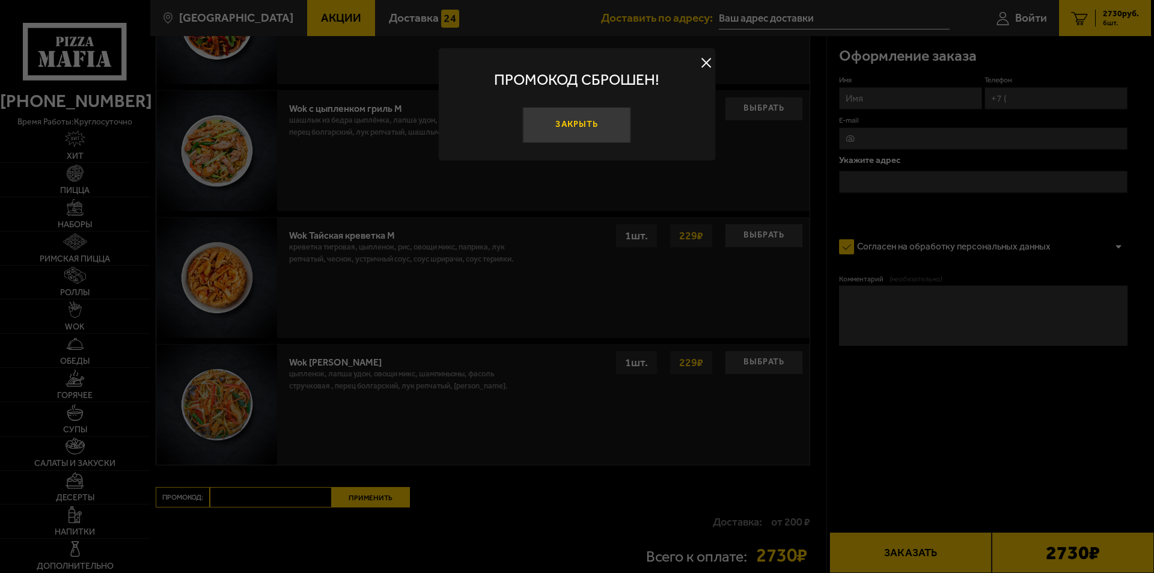
click at [554, 126] on button "Закрыть" at bounding box center [577, 125] width 108 height 36
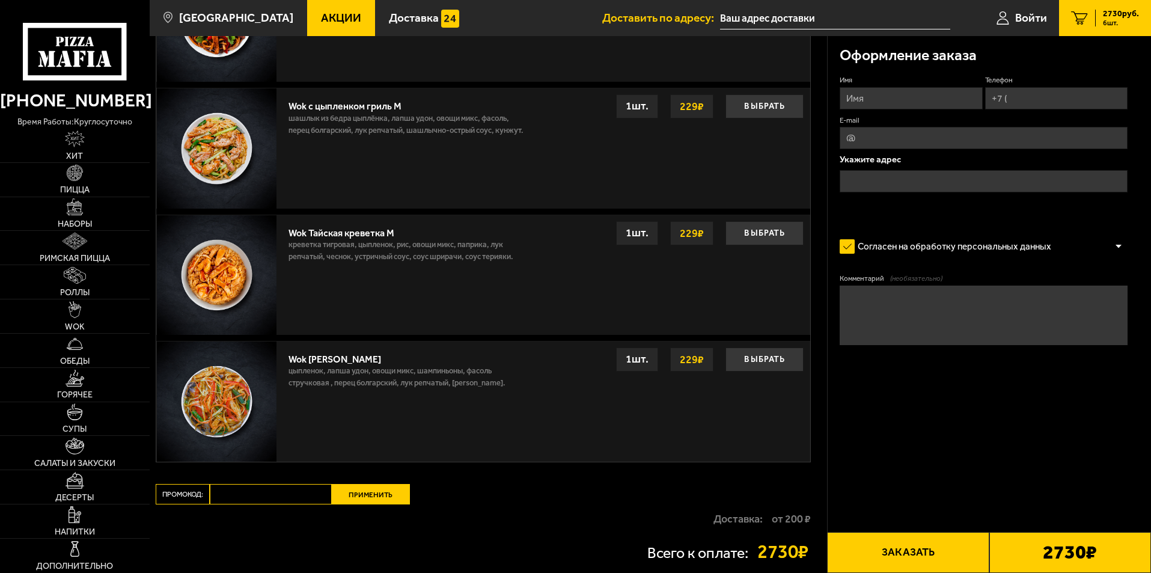
click at [295, 496] on input "Промокод:" at bounding box center [271, 494] width 122 height 20
paste input "maf5050"
type input "maf5050"
click at [374, 493] on button "Применить" at bounding box center [371, 494] width 78 height 20
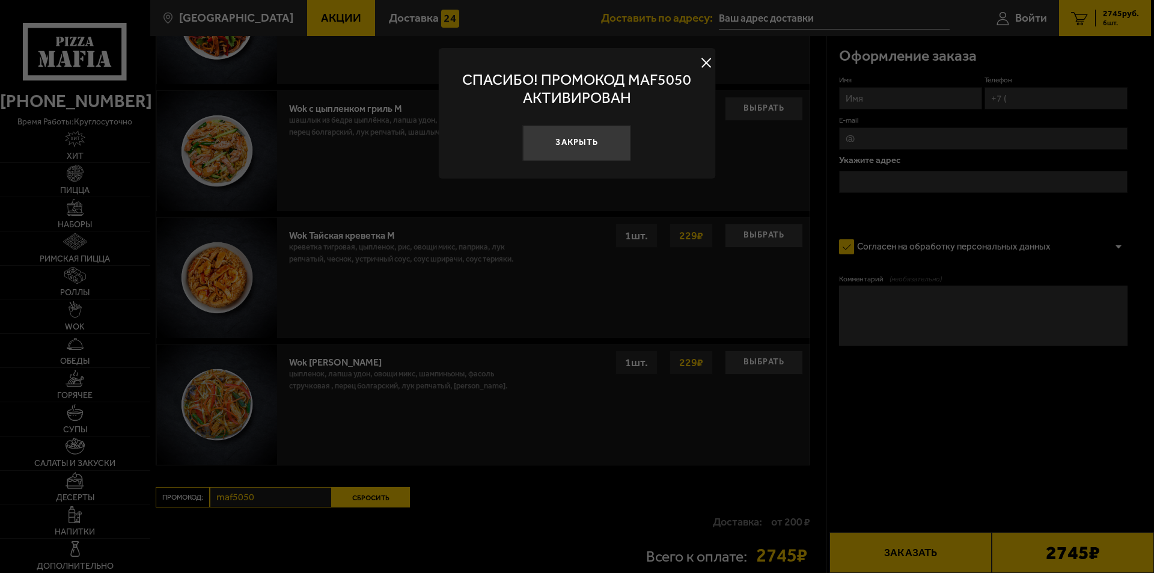
click at [699, 65] on button at bounding box center [706, 63] width 18 height 18
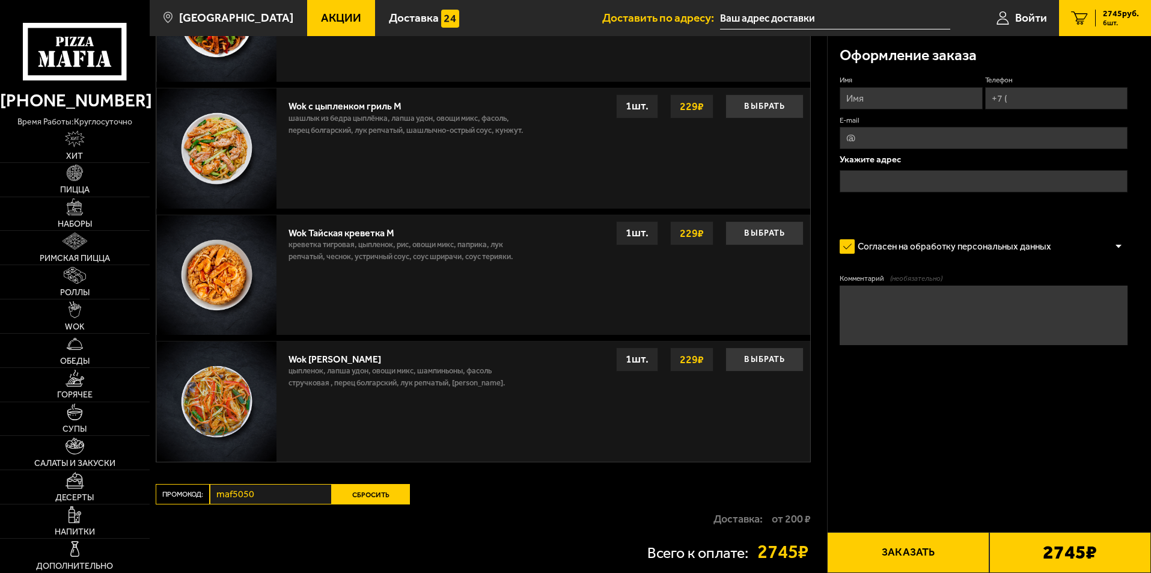
click at [386, 499] on button "Сбросить" at bounding box center [371, 494] width 78 height 20
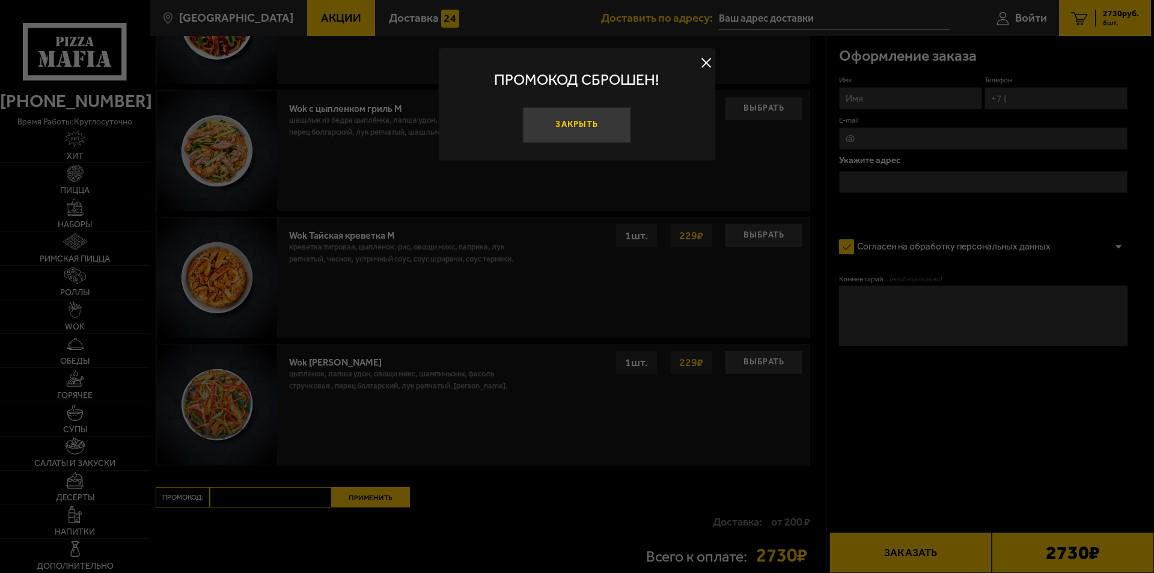
click at [570, 117] on button "Закрыть" at bounding box center [577, 125] width 108 height 36
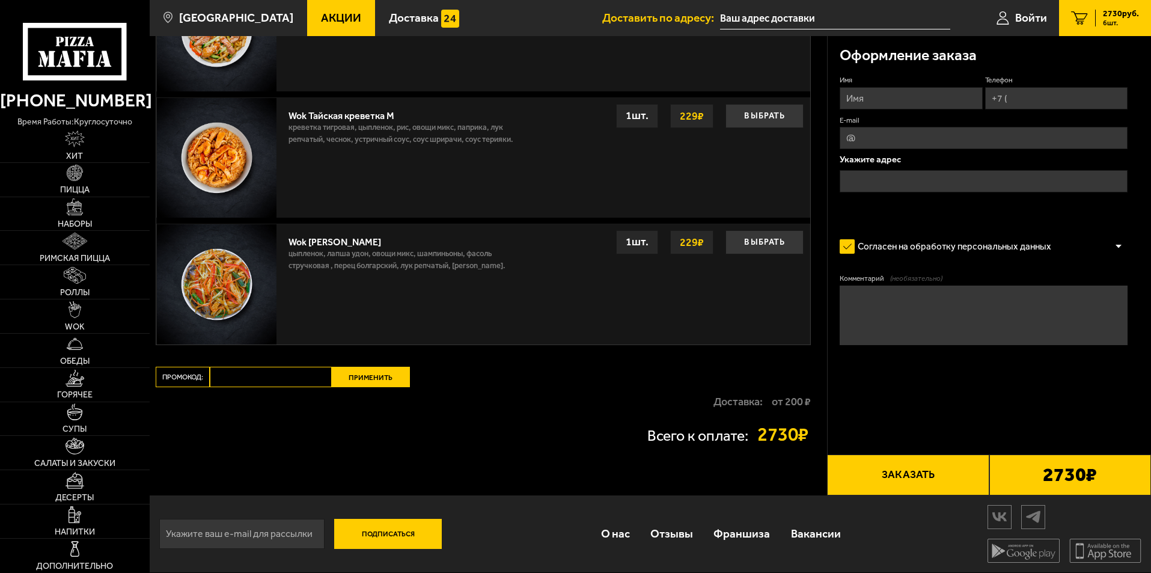
scroll to position [987, 0]
click at [228, 379] on input "Промокод:" at bounding box center [271, 376] width 122 height 20
click at [273, 382] on input "Промокод:" at bounding box center [271, 376] width 122 height 20
paste input "maf5050"
type input "maf5050"
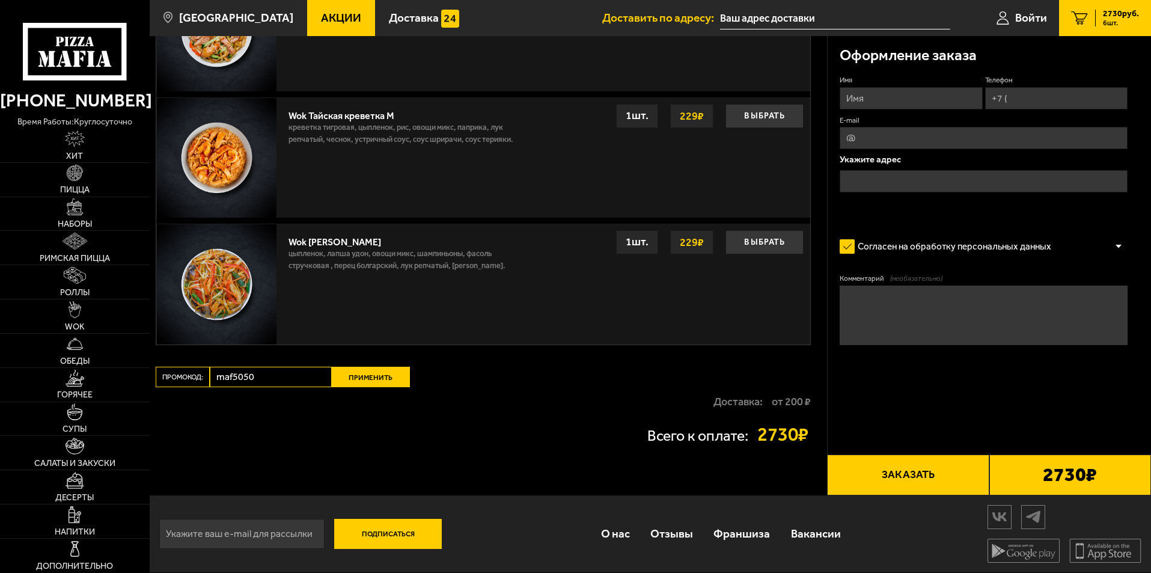
click at [362, 381] on button "Применить" at bounding box center [371, 376] width 78 height 20
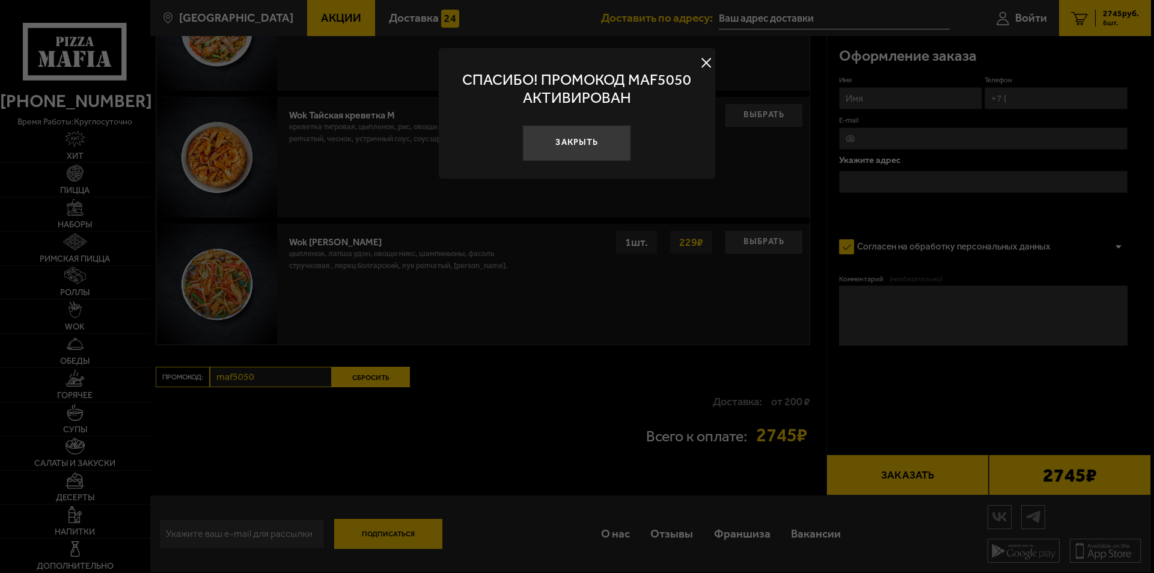
click at [707, 59] on button at bounding box center [706, 63] width 18 height 18
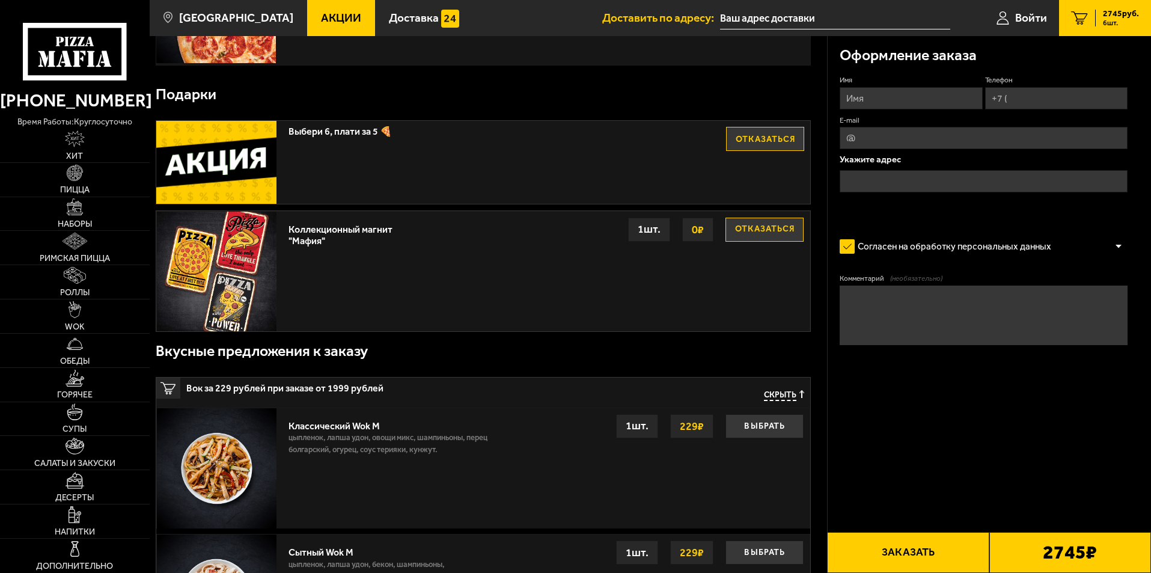
scroll to position [0, 0]
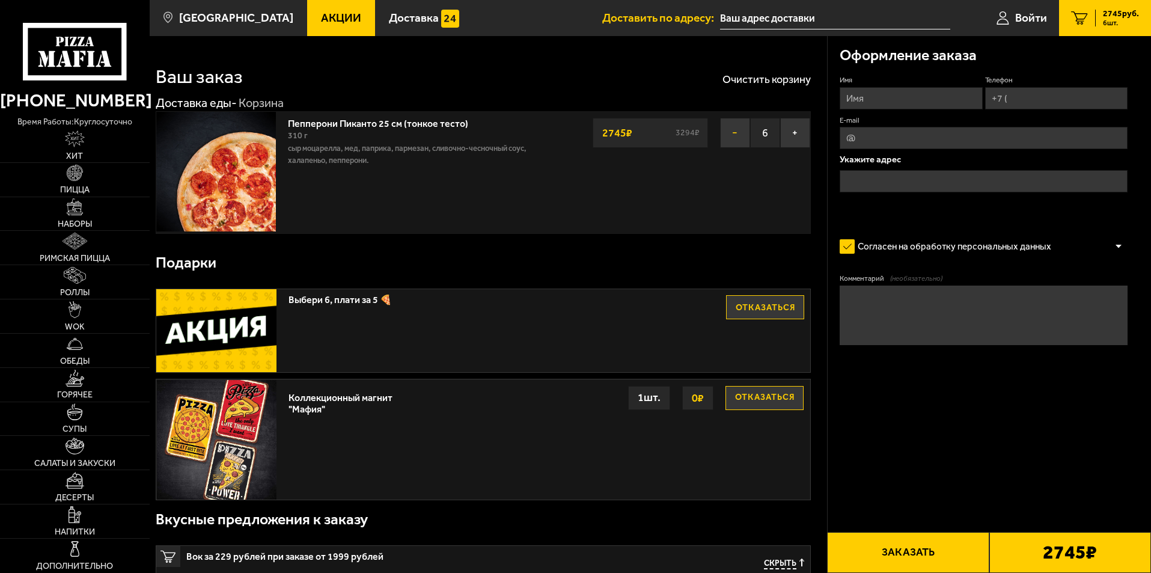
click at [729, 133] on button "−" at bounding box center [735, 133] width 30 height 30
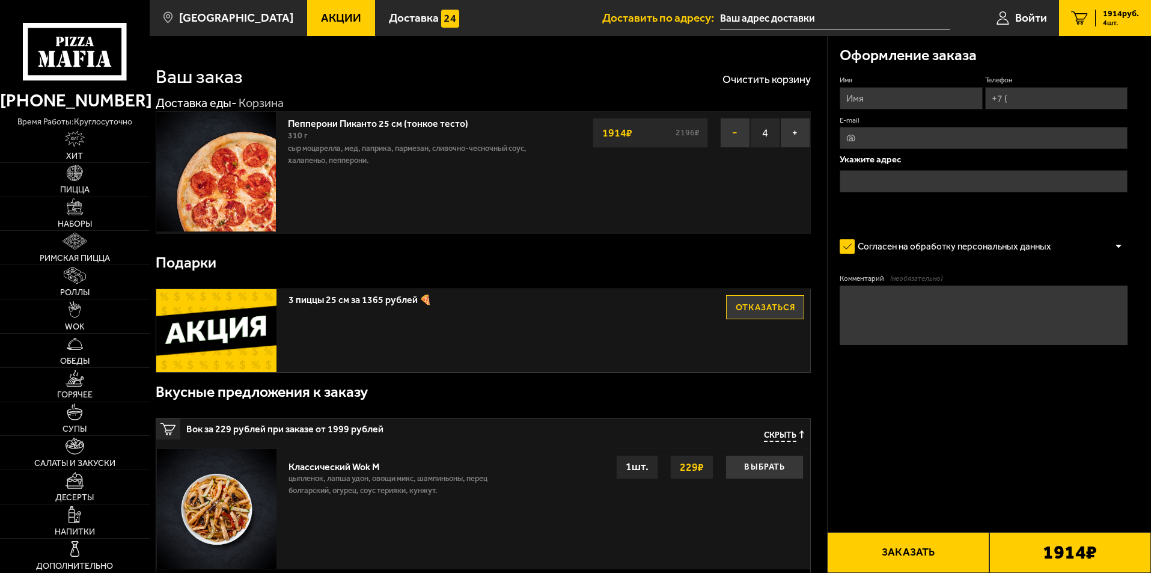
click at [729, 133] on button "−" at bounding box center [735, 133] width 30 height 30
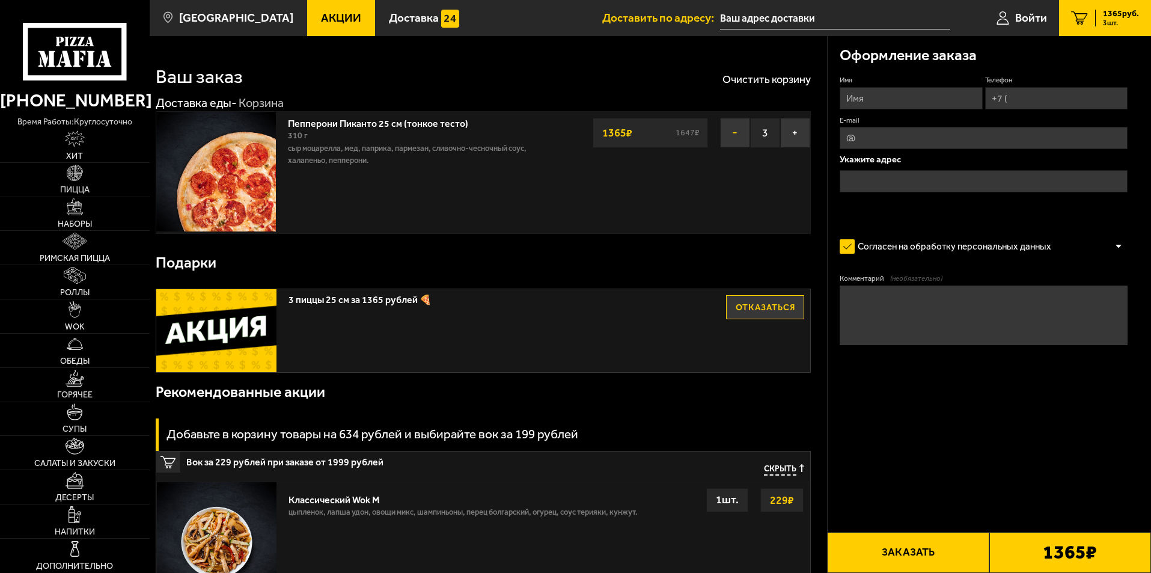
click at [729, 133] on button "−" at bounding box center [735, 133] width 30 height 30
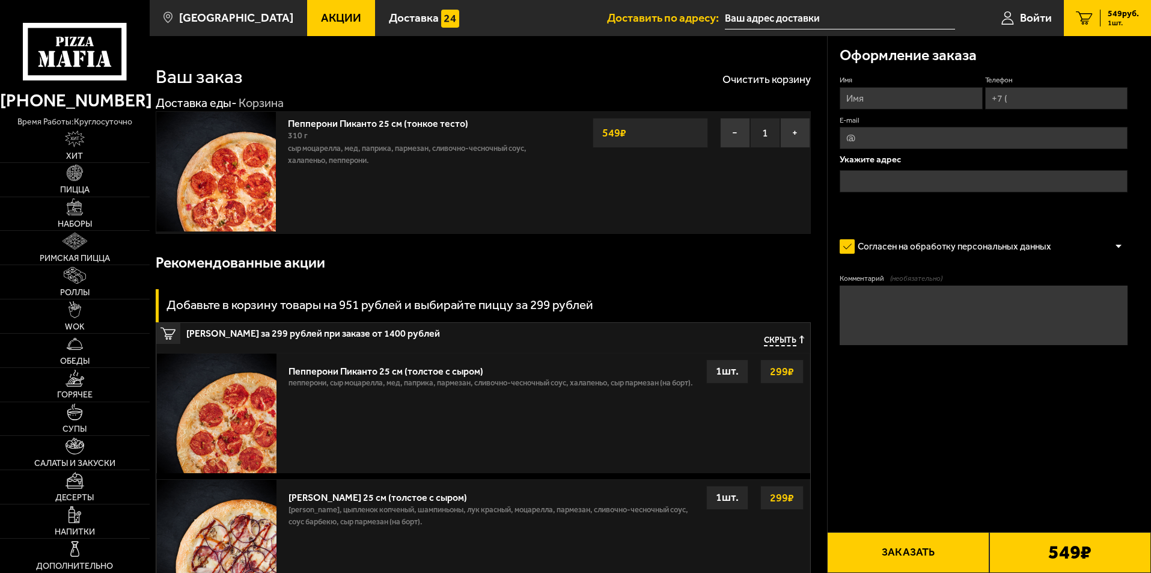
click at [329, 19] on span "Акции" at bounding box center [341, 17] width 40 height 11
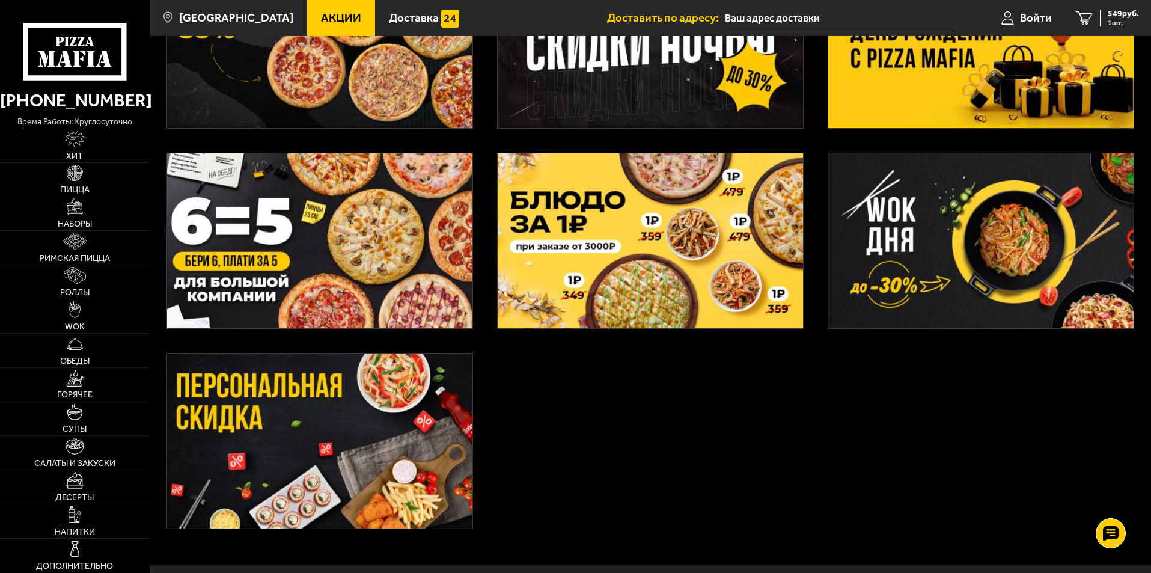
click at [342, 290] on img at bounding box center [319, 240] width 305 height 175
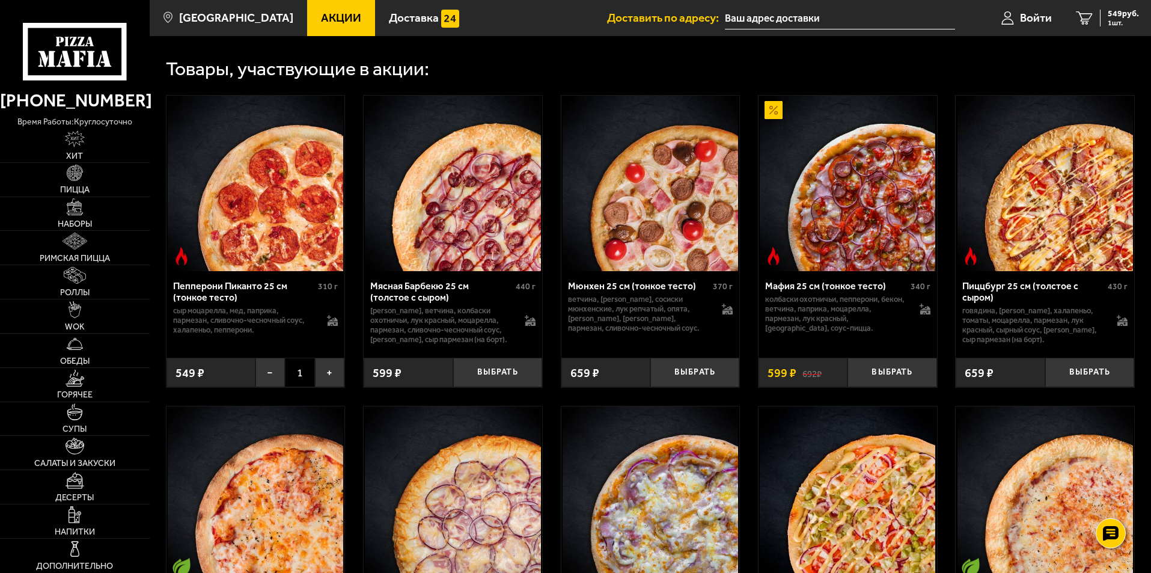
scroll to position [481, 0]
drag, startPoint x: 499, startPoint y: 382, endPoint x: 525, endPoint y: 387, distance: 26.9
click at [499, 382] on button "Выбрать" at bounding box center [497, 371] width 89 height 29
click at [700, 381] on button "Выбрать" at bounding box center [694, 371] width 89 height 29
click at [850, 385] on button "Выбрать" at bounding box center [891, 371] width 89 height 29
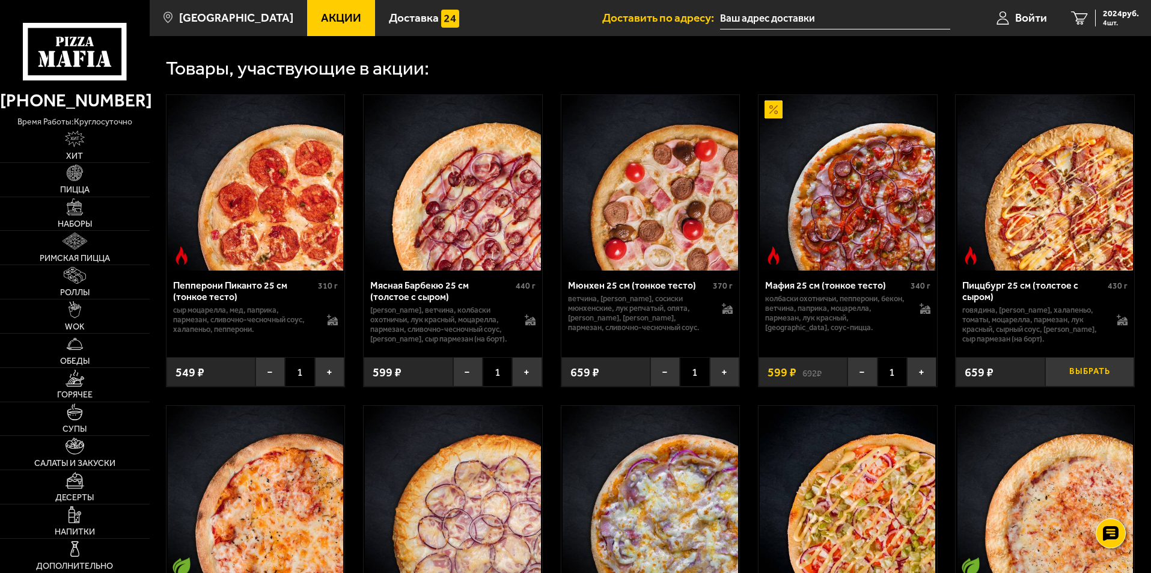
click at [850, 377] on button "Выбрать" at bounding box center [1089, 371] width 89 height 29
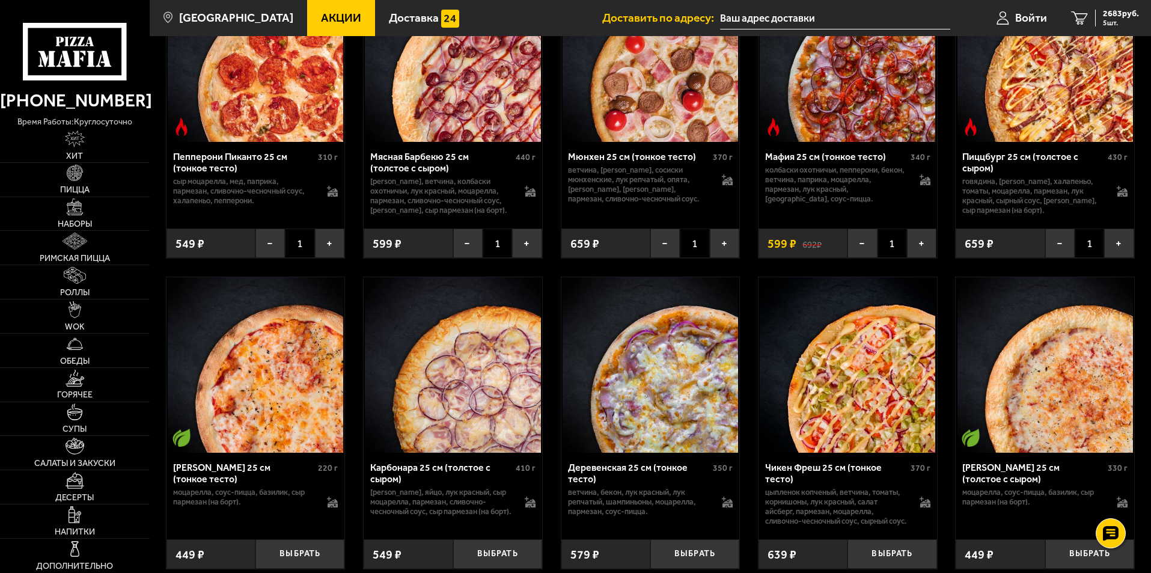
scroll to position [781, 0]
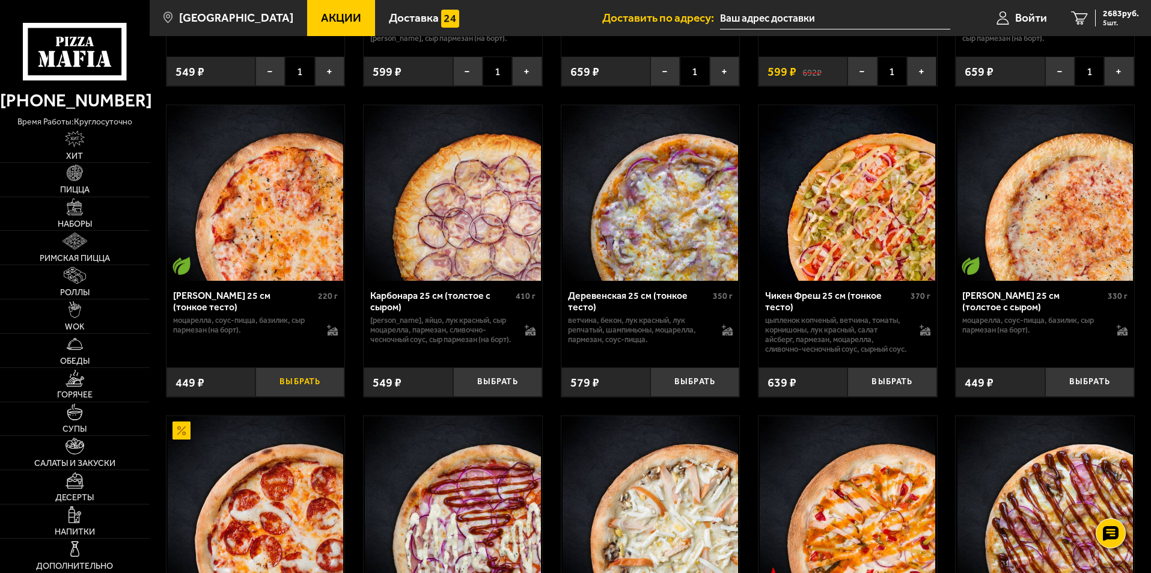
click at [306, 397] on button "Выбрать" at bounding box center [299, 381] width 89 height 29
click at [850, 28] on link "6 3132 руб. 6 шт." at bounding box center [1105, 18] width 92 height 36
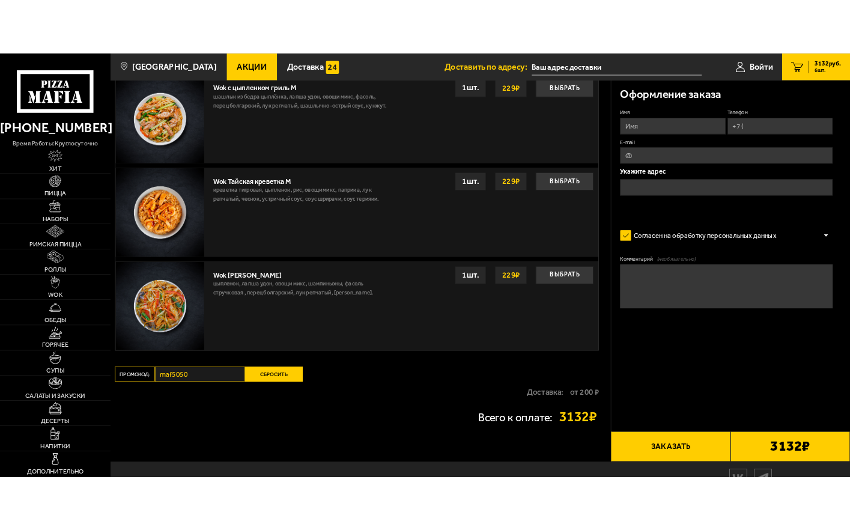
scroll to position [1223, 0]
